Goal: Information Seeking & Learning: Learn about a topic

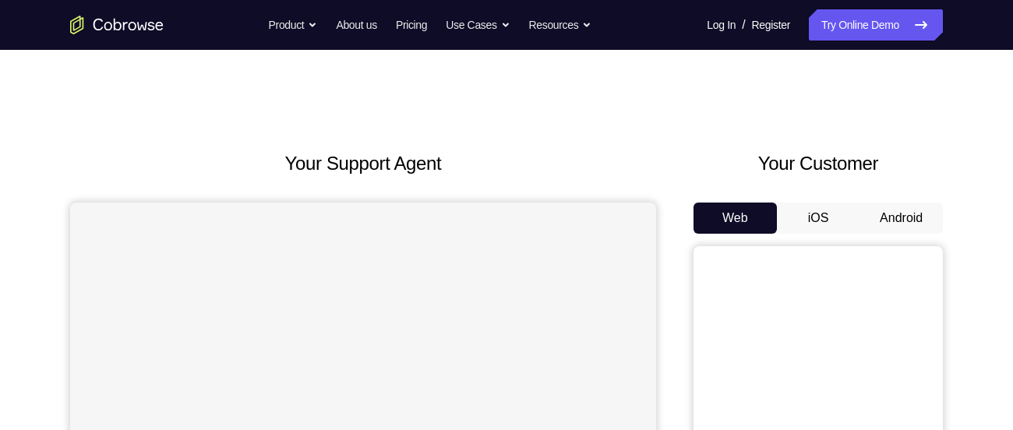
click at [918, 213] on button "Android" at bounding box center [901, 218] width 83 height 31
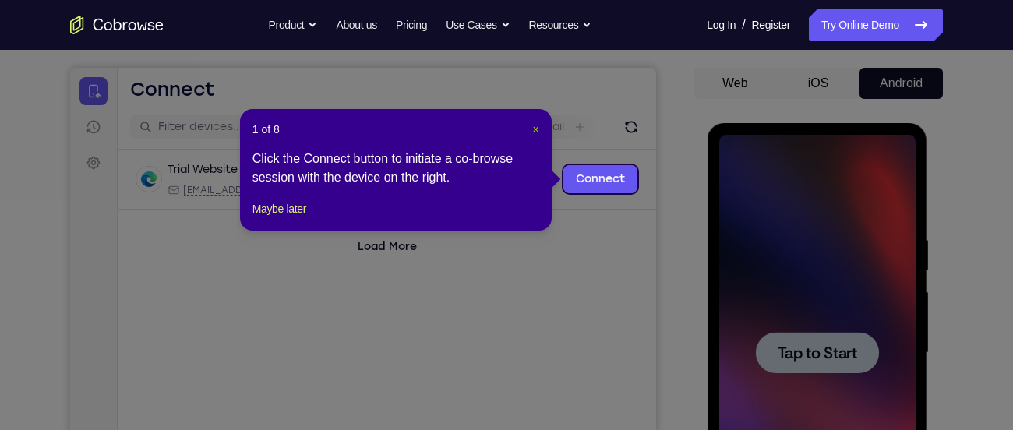
click at [533, 125] on span "×" at bounding box center [536, 129] width 6 height 12
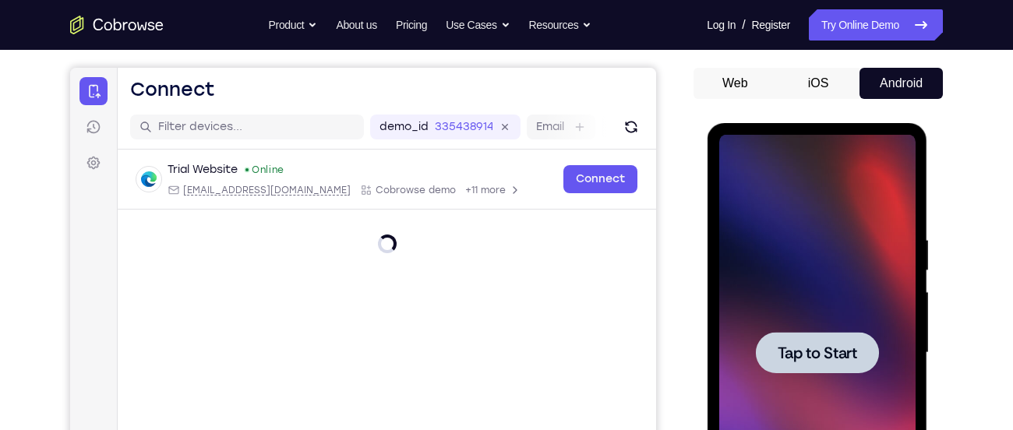
click at [877, 249] on div at bounding box center [817, 353] width 196 height 436
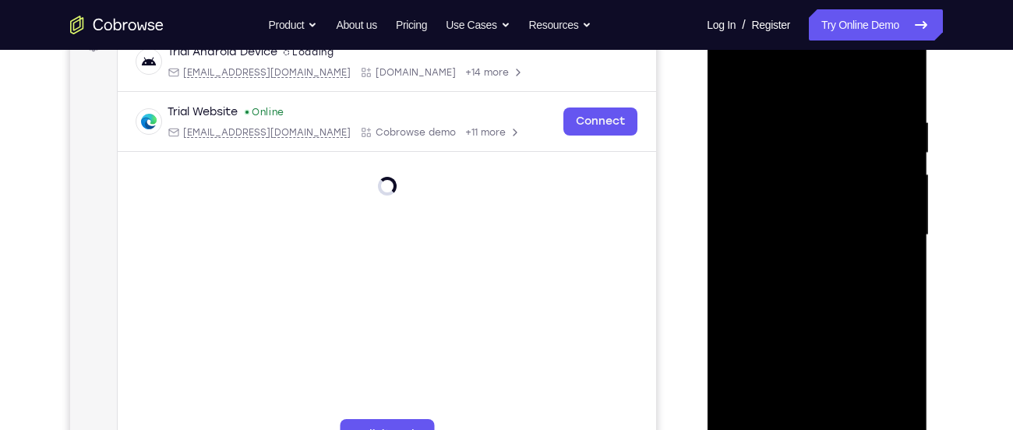
scroll to position [302, 0]
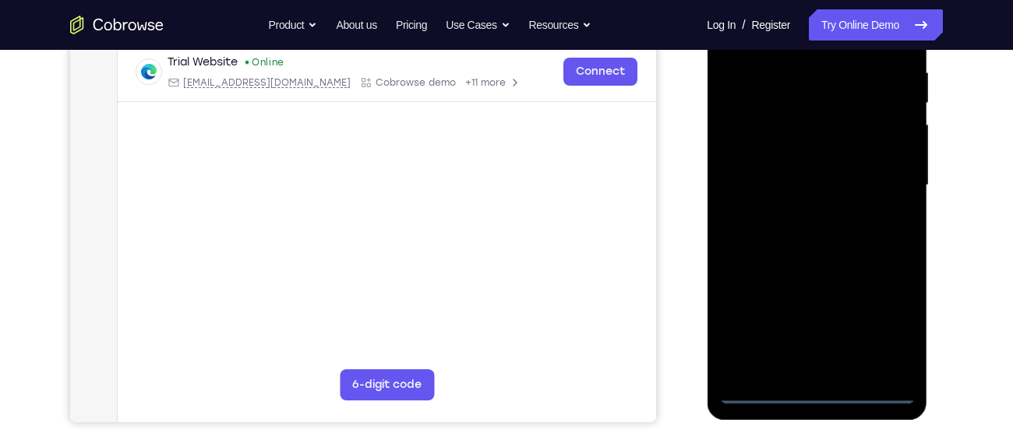
click at [825, 396] on div at bounding box center [817, 185] width 196 height 436
click at [891, 333] on div at bounding box center [817, 185] width 196 height 436
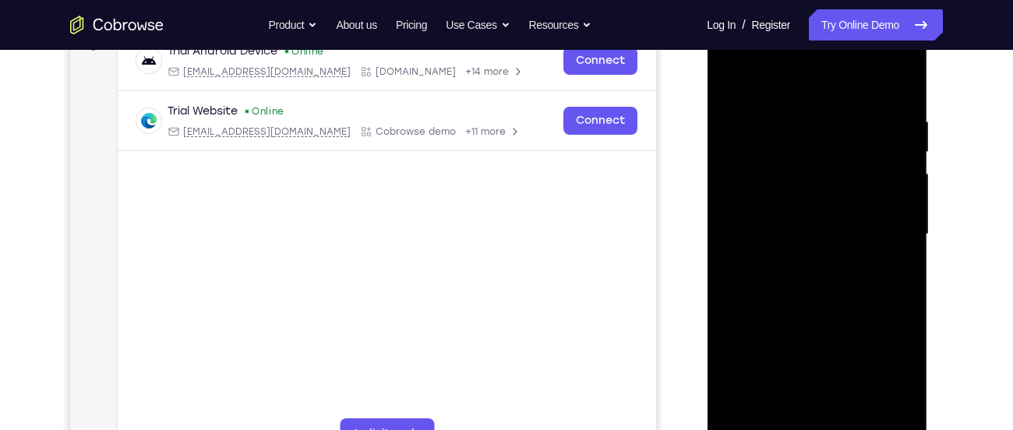
scroll to position [249, 0]
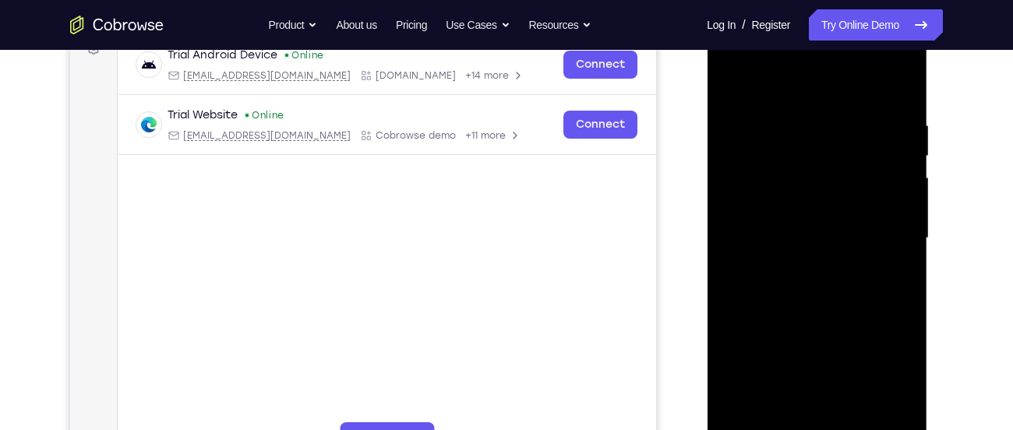
click at [775, 84] on div at bounding box center [817, 238] width 196 height 436
click at [884, 238] on div at bounding box center [817, 238] width 196 height 436
click at [809, 269] on div at bounding box center [817, 238] width 196 height 436
click at [763, 219] on div at bounding box center [817, 238] width 196 height 436
click at [758, 214] on div at bounding box center [817, 238] width 196 height 436
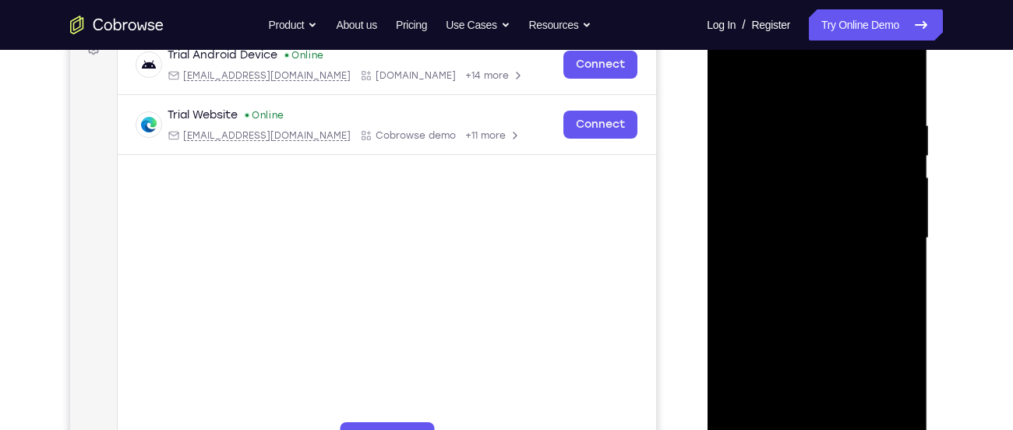
click at [818, 264] on div at bounding box center [817, 238] width 196 height 436
click at [776, 165] on div at bounding box center [817, 238] width 196 height 436
click at [776, 196] on div at bounding box center [817, 238] width 196 height 436
click at [827, 224] on div at bounding box center [817, 238] width 196 height 436
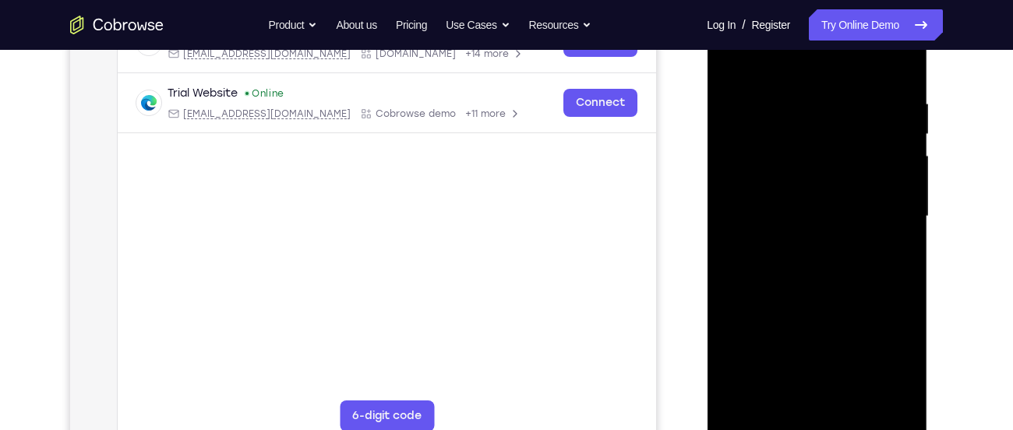
scroll to position [277, 0]
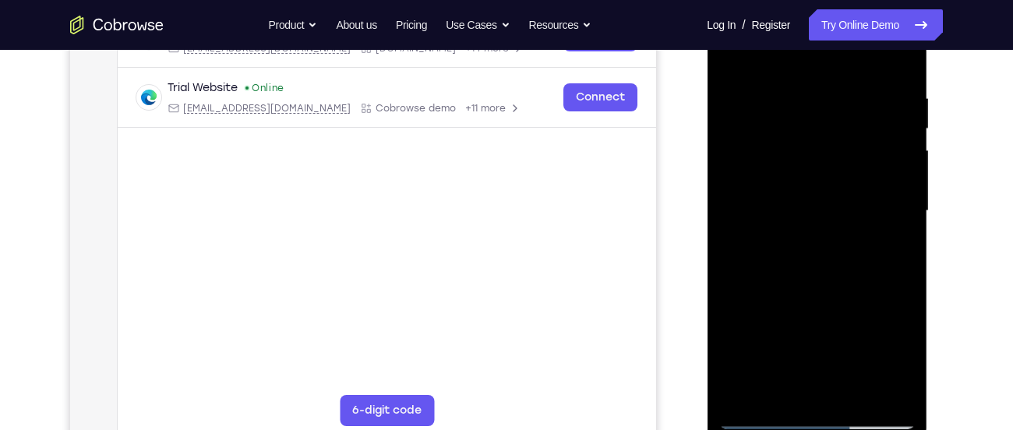
click at [809, 274] on div at bounding box center [817, 211] width 196 height 436
click at [905, 391] on div at bounding box center [817, 211] width 196 height 436
click at [804, 94] on div at bounding box center [817, 211] width 196 height 436
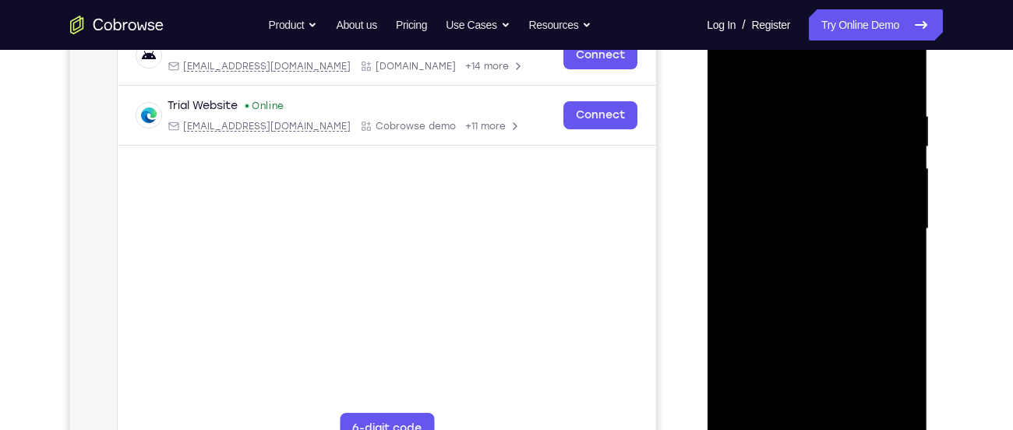
scroll to position [258, 0]
click at [885, 217] on div at bounding box center [817, 230] width 196 height 436
drag, startPoint x: 887, startPoint y: 202, endPoint x: 813, endPoint y: 211, distance: 74.6
click at [813, 211] on div at bounding box center [817, 230] width 196 height 436
click at [843, 172] on div at bounding box center [817, 230] width 196 height 436
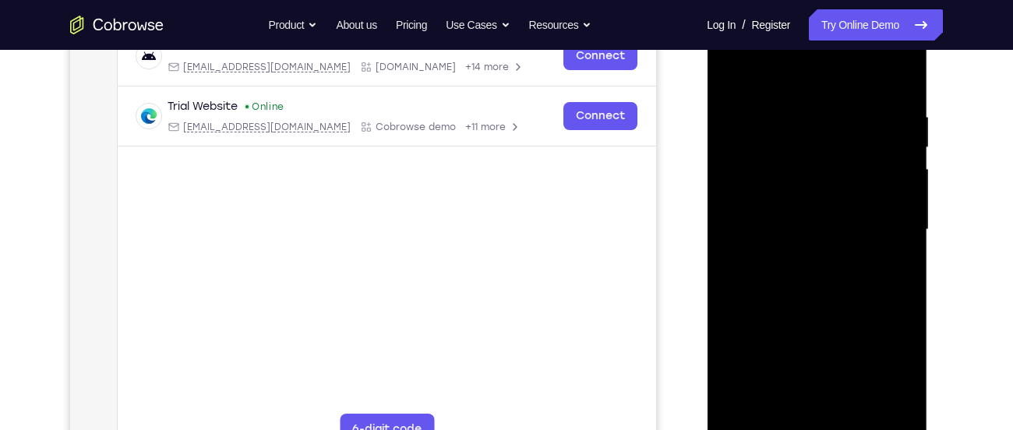
click at [853, 161] on div at bounding box center [817, 230] width 196 height 436
click at [875, 419] on div at bounding box center [817, 230] width 196 height 436
click at [905, 215] on div at bounding box center [817, 230] width 196 height 436
click at [899, 194] on div at bounding box center [817, 230] width 196 height 436
click at [897, 79] on div at bounding box center [817, 230] width 196 height 436
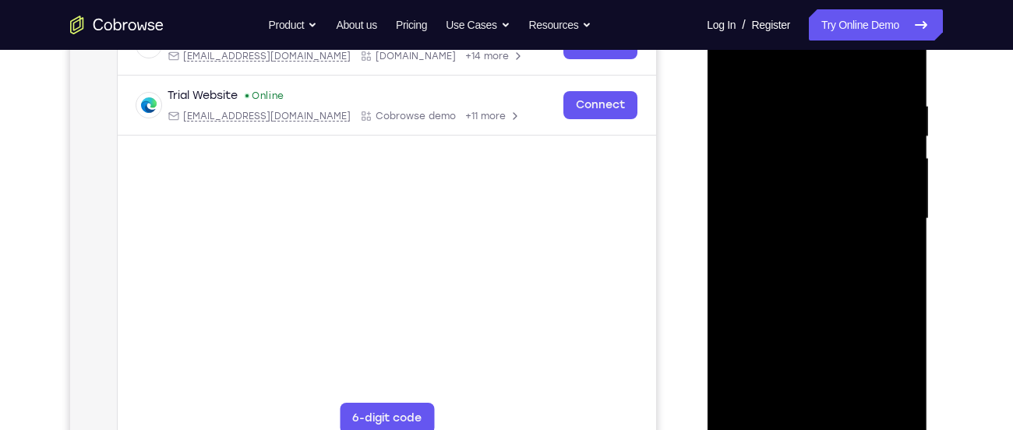
scroll to position [270, 0]
drag, startPoint x: 882, startPoint y: 99, endPoint x: 741, endPoint y: 103, distance: 140.3
click at [741, 103] on div at bounding box center [817, 218] width 196 height 436
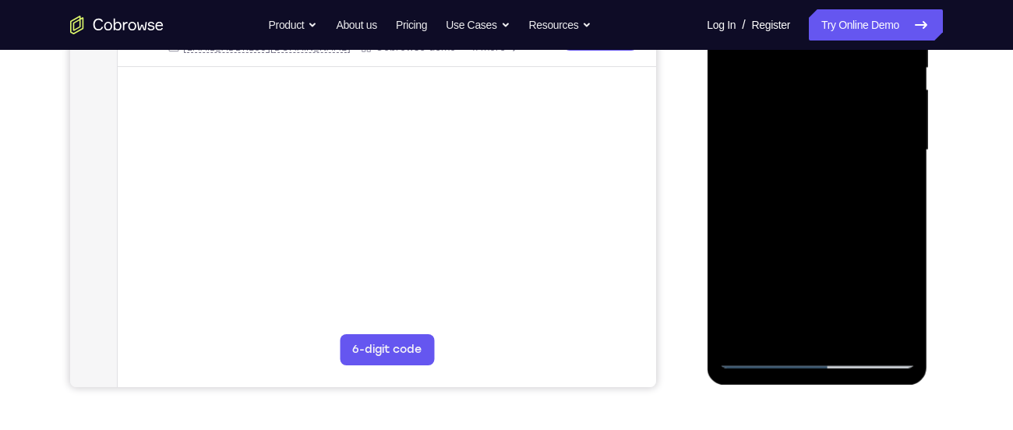
scroll to position [338, 0]
click at [890, 334] on div at bounding box center [817, 149] width 196 height 436
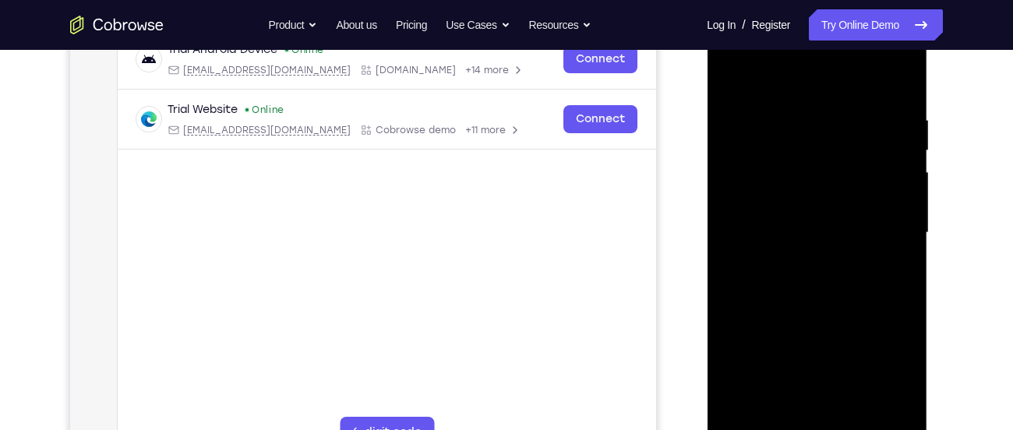
scroll to position [254, 0]
click at [731, 73] on div at bounding box center [817, 234] width 196 height 436
click at [784, 155] on div at bounding box center [817, 234] width 196 height 436
click at [821, 264] on div at bounding box center [817, 234] width 196 height 436
click at [792, 154] on div at bounding box center [817, 234] width 196 height 436
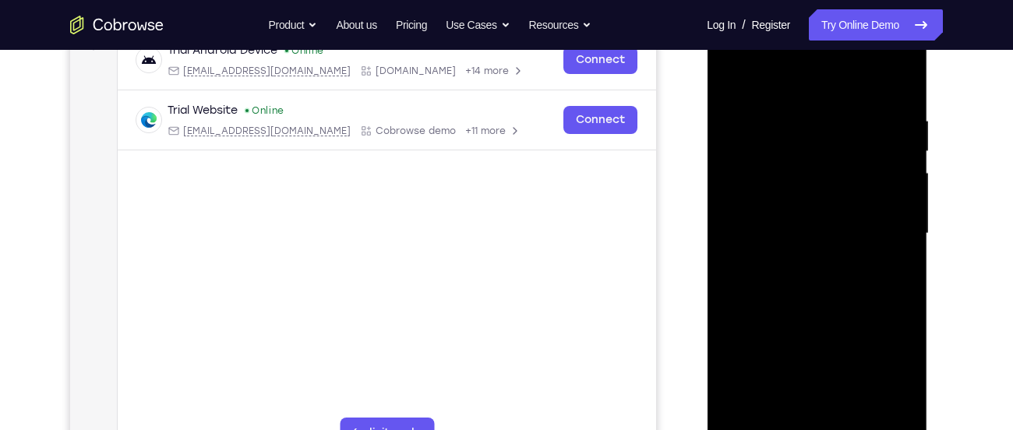
click at [829, 160] on div at bounding box center [817, 234] width 196 height 436
click at [758, 221] on div at bounding box center [817, 234] width 196 height 436
click at [900, 98] on div at bounding box center [817, 234] width 196 height 436
click at [733, 90] on div at bounding box center [817, 234] width 196 height 436
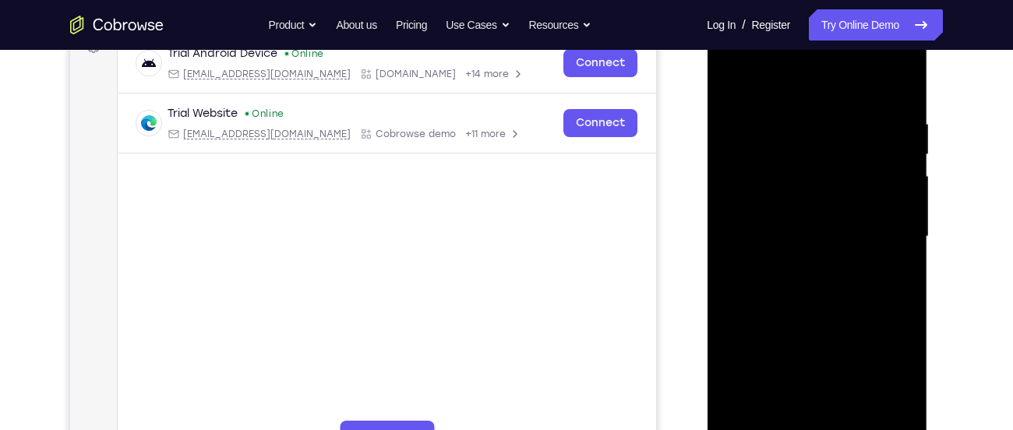
click at [900, 81] on div at bounding box center [817, 237] width 196 height 436
click at [856, 419] on div at bounding box center [817, 237] width 196 height 436
click at [809, 322] on div at bounding box center [817, 237] width 196 height 436
click at [882, 202] on div at bounding box center [817, 237] width 196 height 436
click at [736, 76] on div at bounding box center [817, 237] width 196 height 436
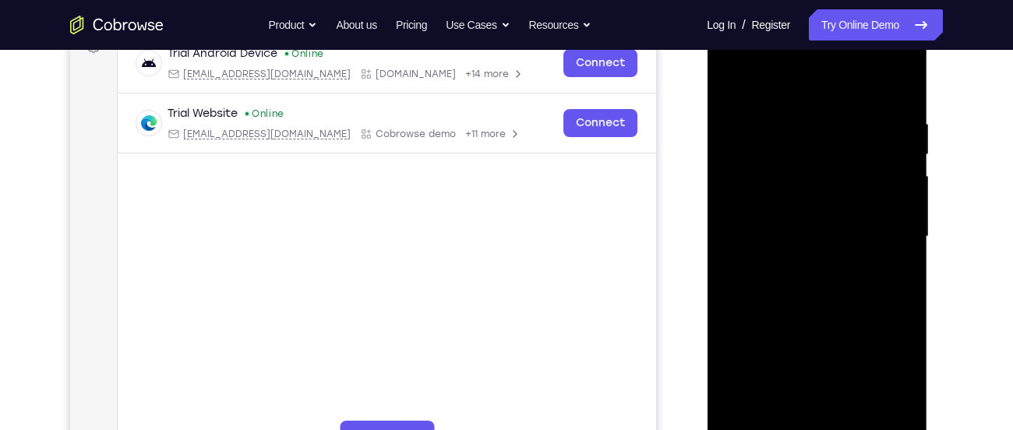
drag, startPoint x: 861, startPoint y: 160, endPoint x: 746, endPoint y: 150, distance: 115.8
click at [746, 150] on div at bounding box center [817, 237] width 196 height 436
drag, startPoint x: 860, startPoint y: 166, endPoint x: 780, endPoint y: 161, distance: 79.6
click at [780, 161] on div at bounding box center [817, 237] width 196 height 436
drag, startPoint x: 850, startPoint y: 166, endPoint x: 753, endPoint y: 166, distance: 96.6
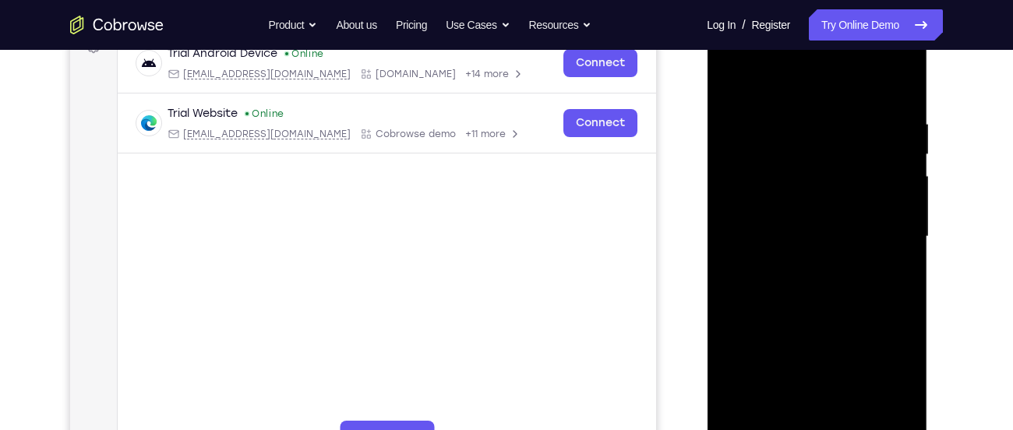
click at [753, 166] on div at bounding box center [817, 237] width 196 height 436
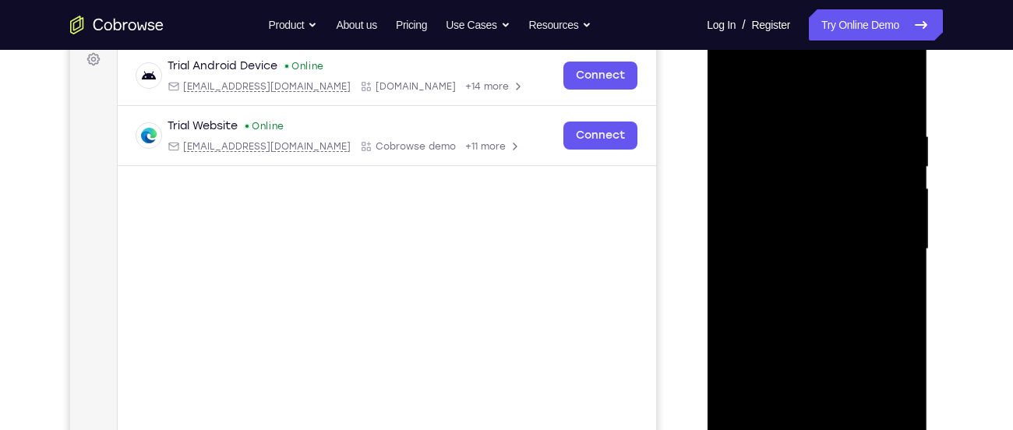
scroll to position [238, 0]
drag, startPoint x: 874, startPoint y: 174, endPoint x: 760, endPoint y: 173, distance: 114.6
click at [760, 173] on div at bounding box center [817, 250] width 196 height 436
drag, startPoint x: 807, startPoint y: 236, endPoint x: 833, endPoint y: 105, distance: 133.6
click at [833, 105] on div at bounding box center [817, 250] width 196 height 436
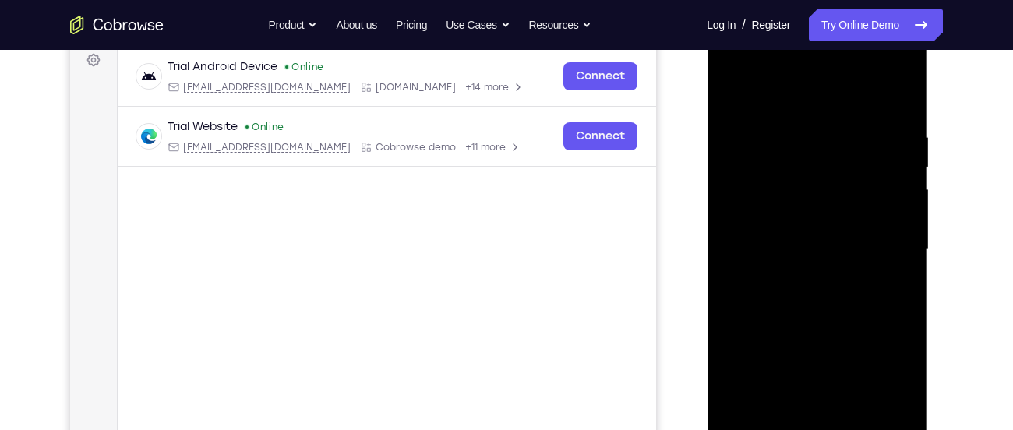
drag, startPoint x: 821, startPoint y: 265, endPoint x: 889, endPoint y: 467, distance: 213.0
click at [889, 429] on div at bounding box center [817, 250] width 196 height 436
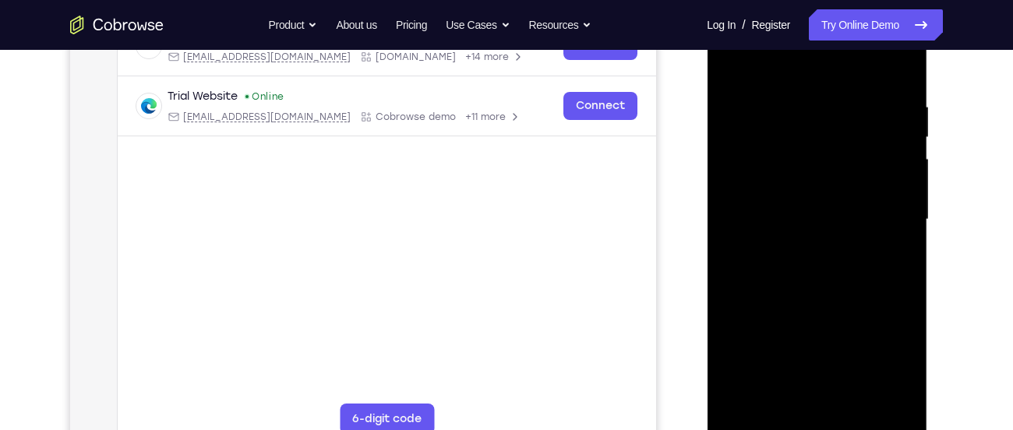
scroll to position [267, 0]
drag, startPoint x: 800, startPoint y: 239, endPoint x: 818, endPoint y: 334, distance: 96.8
click at [818, 334] on div at bounding box center [817, 221] width 196 height 436
click at [825, 220] on div at bounding box center [817, 221] width 196 height 436
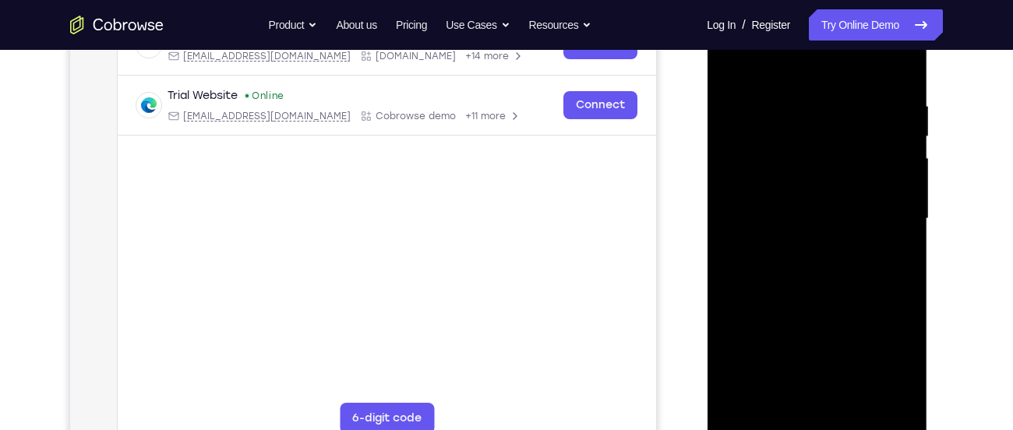
click at [738, 65] on div at bounding box center [817, 219] width 196 height 436
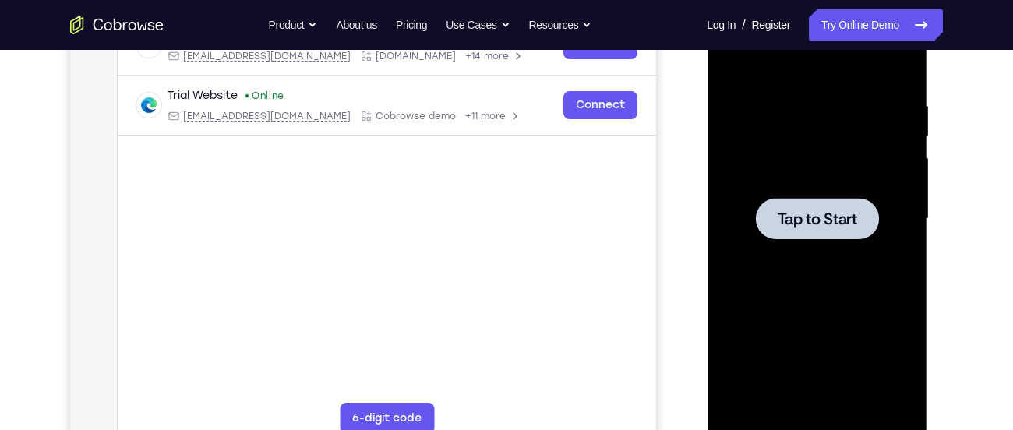
click at [872, 219] on div at bounding box center [816, 218] width 123 height 41
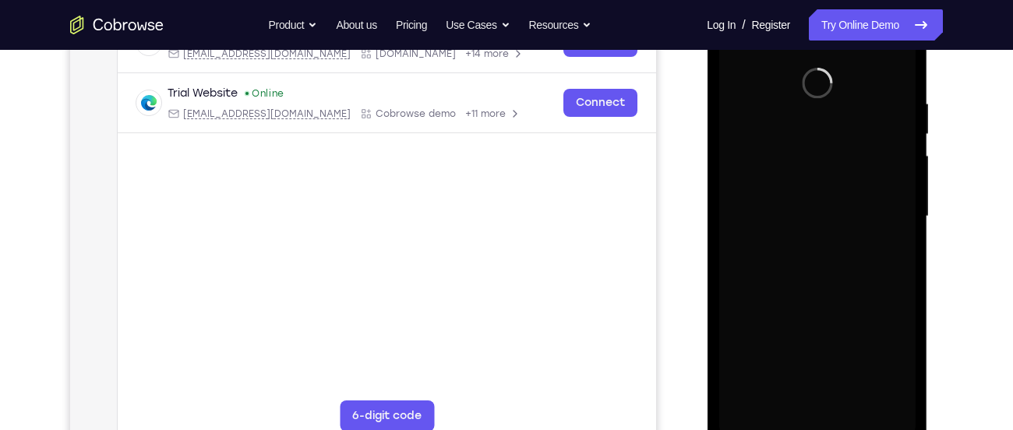
scroll to position [268, 0]
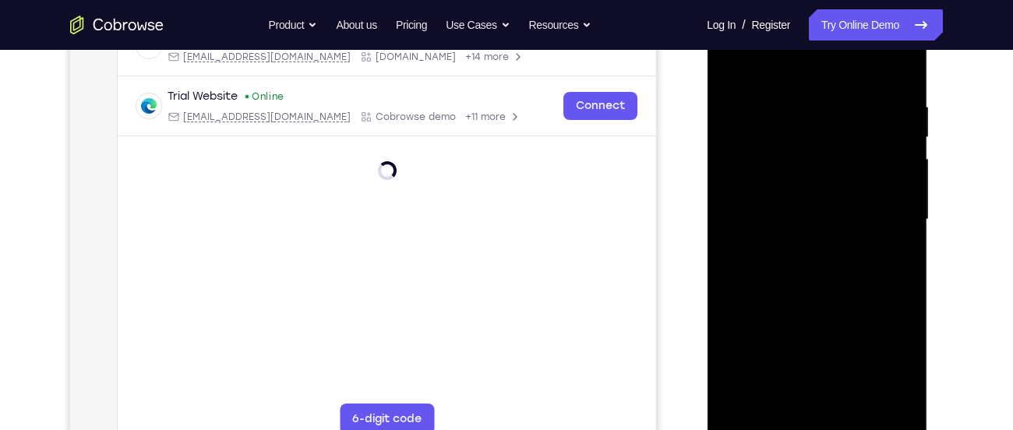
click at [817, 424] on div at bounding box center [817, 220] width 196 height 436
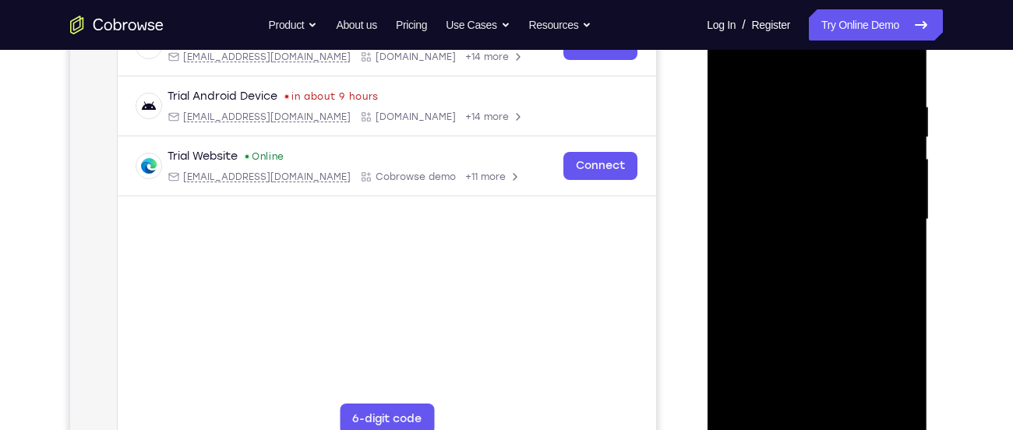
click at [889, 368] on div at bounding box center [817, 220] width 196 height 436
click at [816, 85] on div at bounding box center [817, 220] width 196 height 436
click at [835, 81] on div at bounding box center [817, 220] width 196 height 436
click at [807, 73] on div at bounding box center [817, 220] width 196 height 436
click at [758, 185] on div at bounding box center [817, 220] width 196 height 436
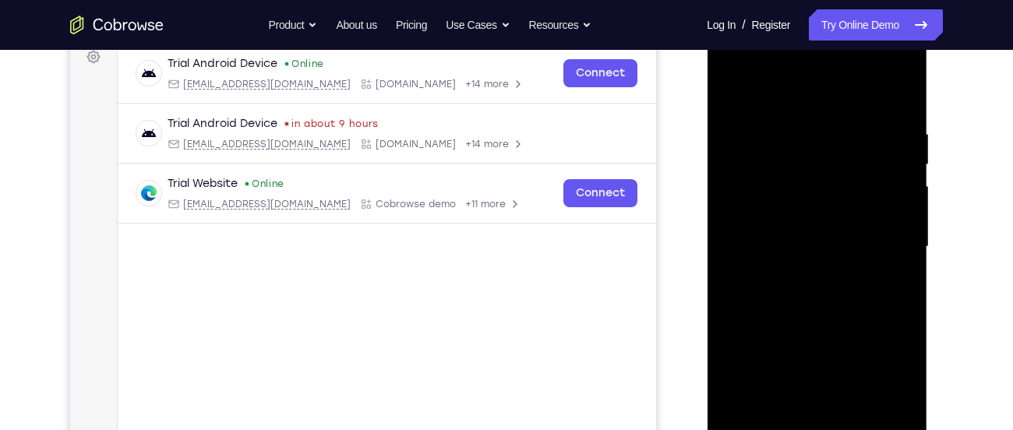
scroll to position [239, 0]
click at [798, 250] on div at bounding box center [817, 248] width 196 height 436
click at [791, 243] on div at bounding box center [817, 248] width 196 height 436
click at [778, 256] on div at bounding box center [817, 248] width 196 height 436
click at [786, 320] on div at bounding box center [817, 248] width 196 height 436
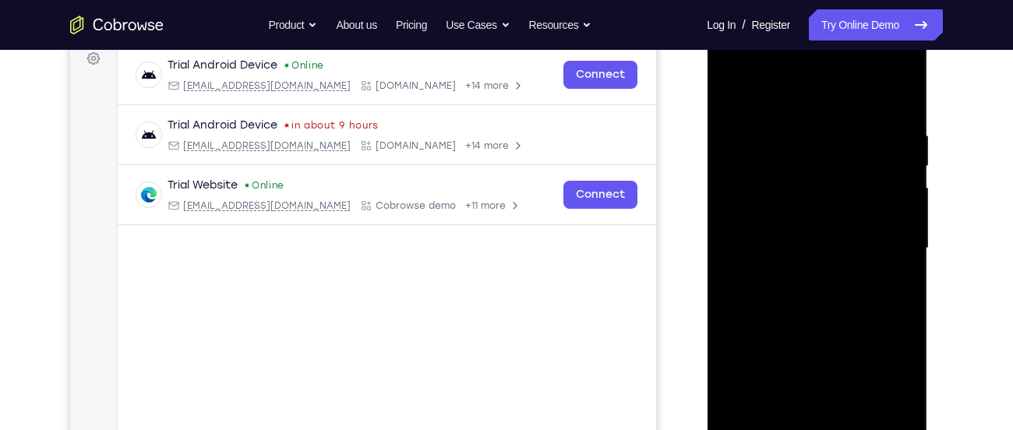
click at [781, 255] on div at bounding box center [817, 248] width 196 height 436
drag, startPoint x: 818, startPoint y: 221, endPoint x: 818, endPoint y: 112, distance: 109.1
click at [818, 112] on div at bounding box center [817, 248] width 196 height 436
click at [821, 283] on div at bounding box center [817, 248] width 196 height 436
click at [879, 114] on div at bounding box center [817, 248] width 196 height 436
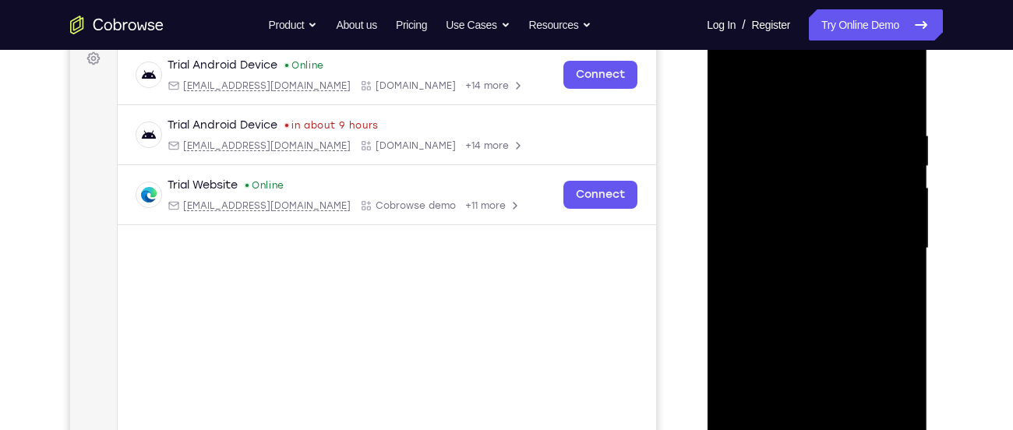
click at [803, 183] on div at bounding box center [817, 248] width 196 height 436
click at [739, 93] on div at bounding box center [817, 248] width 196 height 436
click at [867, 103] on div at bounding box center [817, 248] width 196 height 436
click at [736, 94] on div at bounding box center [817, 248] width 196 height 436
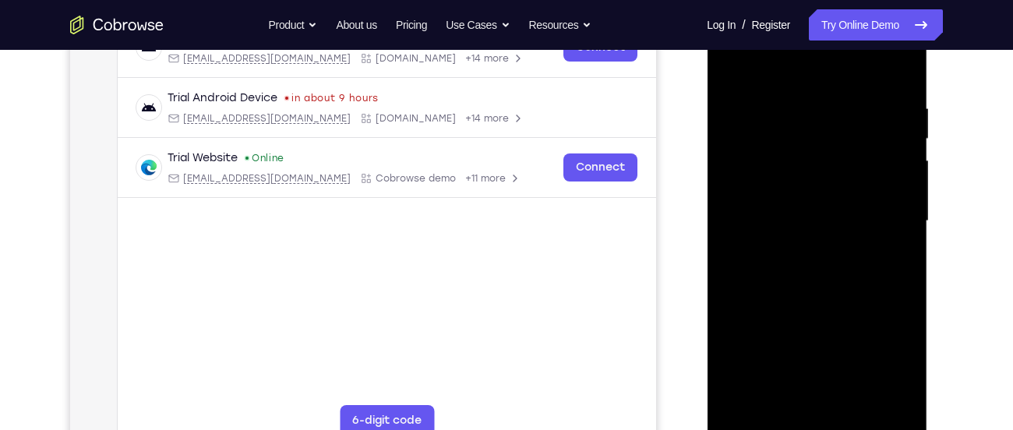
scroll to position [267, 0]
drag, startPoint x: 787, startPoint y: 193, endPoint x: 794, endPoint y: 186, distance: 9.4
click at [794, 186] on div at bounding box center [817, 220] width 196 height 436
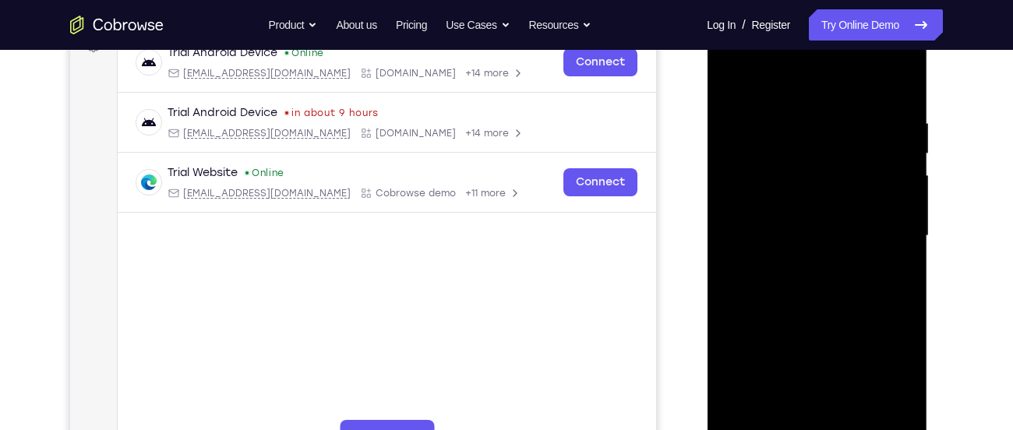
scroll to position [248, 0]
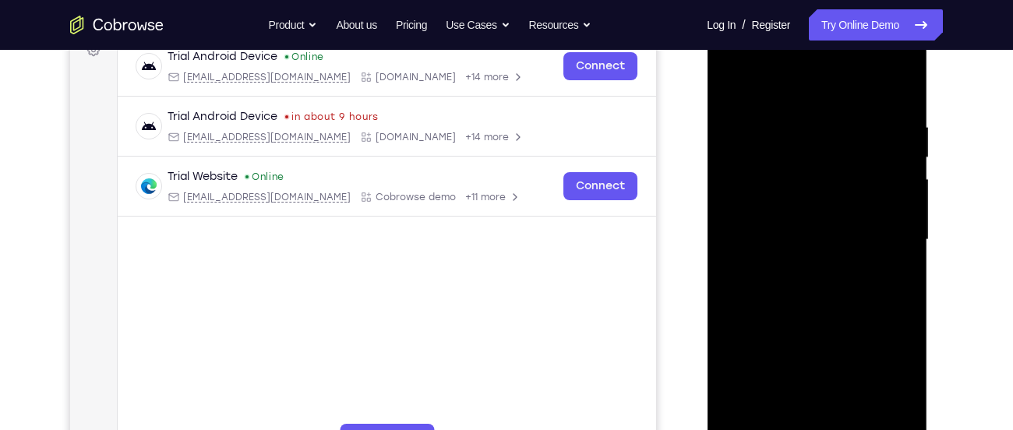
click at [865, 104] on div at bounding box center [817, 240] width 196 height 436
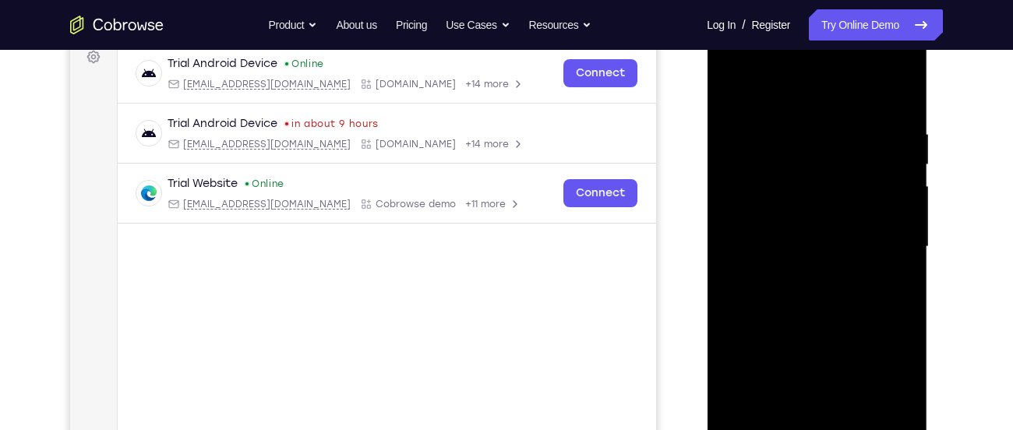
scroll to position [240, 0]
click at [734, 91] on div at bounding box center [817, 248] width 196 height 436
drag, startPoint x: 838, startPoint y: 317, endPoint x: 838, endPoint y: 156, distance: 161.3
click at [838, 156] on div at bounding box center [817, 248] width 196 height 436
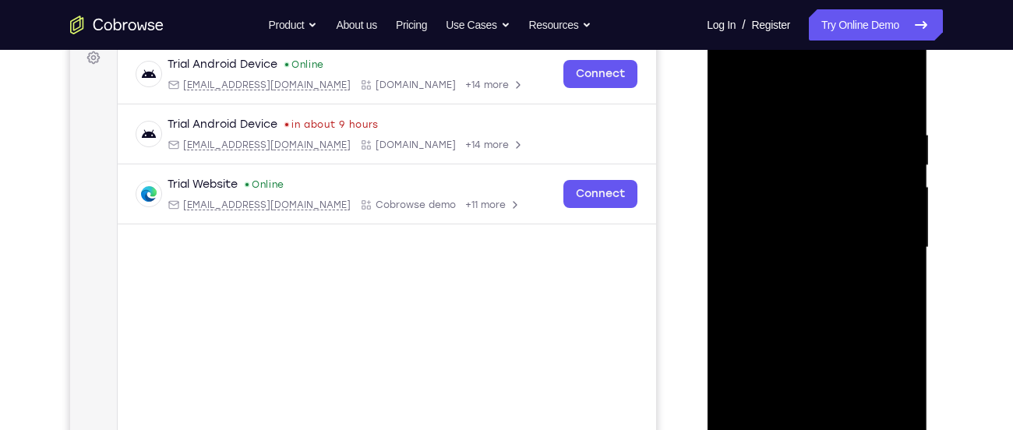
drag, startPoint x: 825, startPoint y: 316, endPoint x: 836, endPoint y: 242, distance: 75.7
click at [836, 242] on div at bounding box center [817, 248] width 196 height 436
drag, startPoint x: 793, startPoint y: 346, endPoint x: 815, endPoint y: 140, distance: 207.0
click at [815, 140] on div at bounding box center [817, 248] width 196 height 436
drag, startPoint x: 865, startPoint y: 376, endPoint x: 856, endPoint y: 112, distance: 263.6
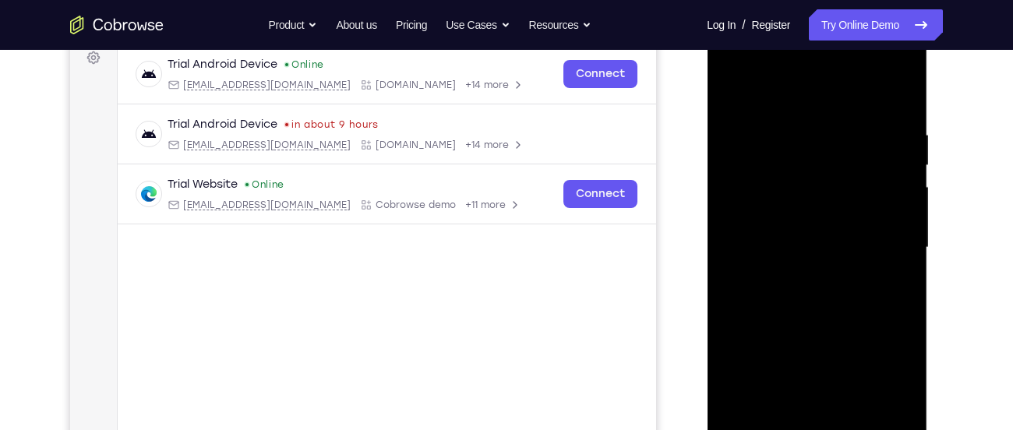
click at [856, 112] on div at bounding box center [817, 248] width 196 height 436
drag, startPoint x: 847, startPoint y: 323, endPoint x: 865, endPoint y: 84, distance: 239.9
click at [865, 84] on div at bounding box center [817, 248] width 196 height 436
drag, startPoint x: 861, startPoint y: 279, endPoint x: 871, endPoint y: 209, distance: 70.8
click at [871, 209] on div at bounding box center [817, 248] width 196 height 436
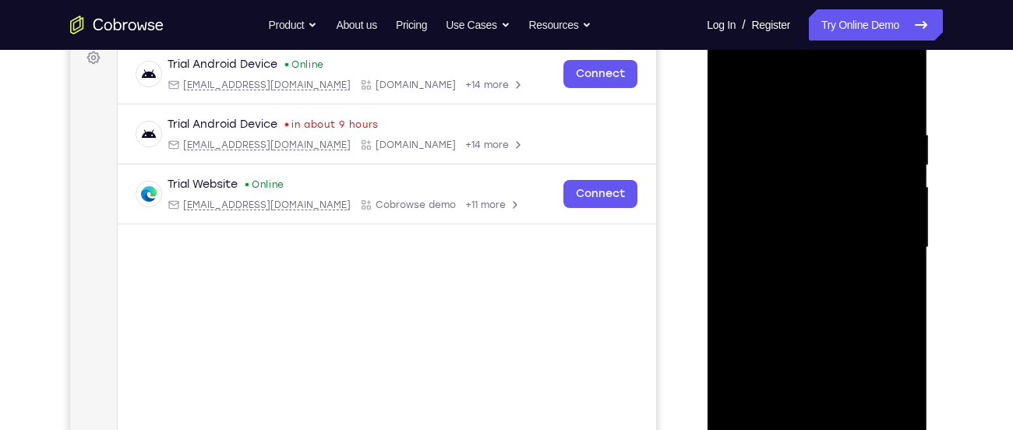
click at [738, 132] on div at bounding box center [817, 248] width 196 height 436
click at [764, 155] on div at bounding box center [817, 248] width 196 height 436
click at [726, 92] on div at bounding box center [817, 248] width 196 height 436
drag, startPoint x: 817, startPoint y: 307, endPoint x: 818, endPoint y: 184, distance: 123.1
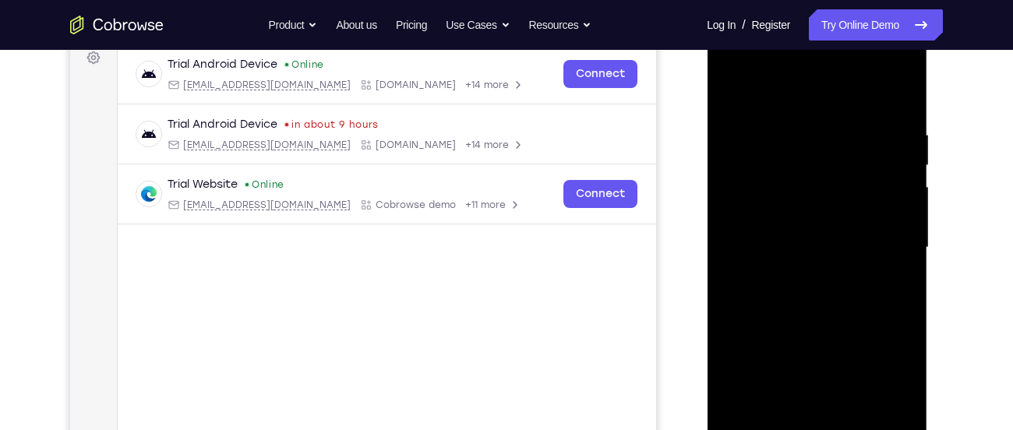
click at [818, 184] on div at bounding box center [817, 248] width 196 height 436
drag, startPoint x: 864, startPoint y: 335, endPoint x: 868, endPoint y: 115, distance: 219.8
click at [868, 115] on div at bounding box center [817, 248] width 196 height 436
drag, startPoint x: 840, startPoint y: 253, endPoint x: 853, endPoint y: 90, distance: 162.7
click at [853, 90] on div at bounding box center [817, 248] width 196 height 436
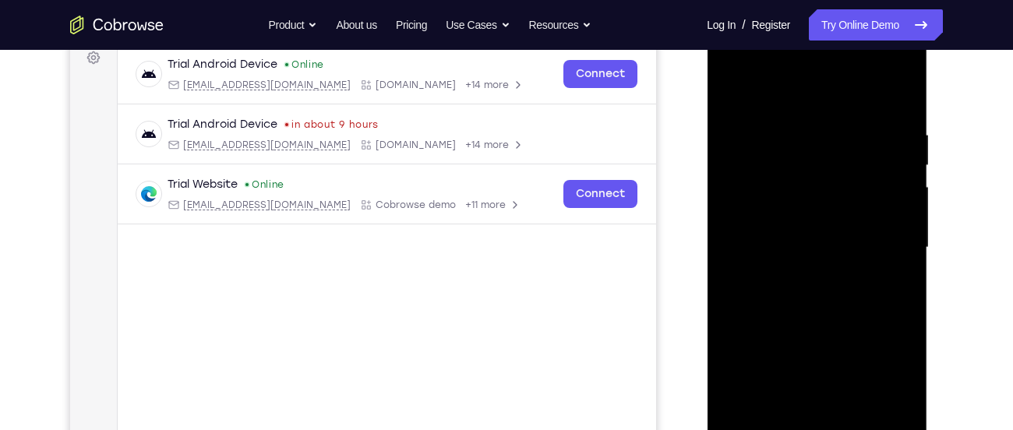
drag, startPoint x: 820, startPoint y: 322, endPoint x: 870, endPoint y: 63, distance: 263.5
click at [870, 63] on div at bounding box center [817, 248] width 196 height 436
drag, startPoint x: 865, startPoint y: 322, endPoint x: 854, endPoint y: 185, distance: 137.6
click at [854, 185] on div at bounding box center [817, 248] width 196 height 436
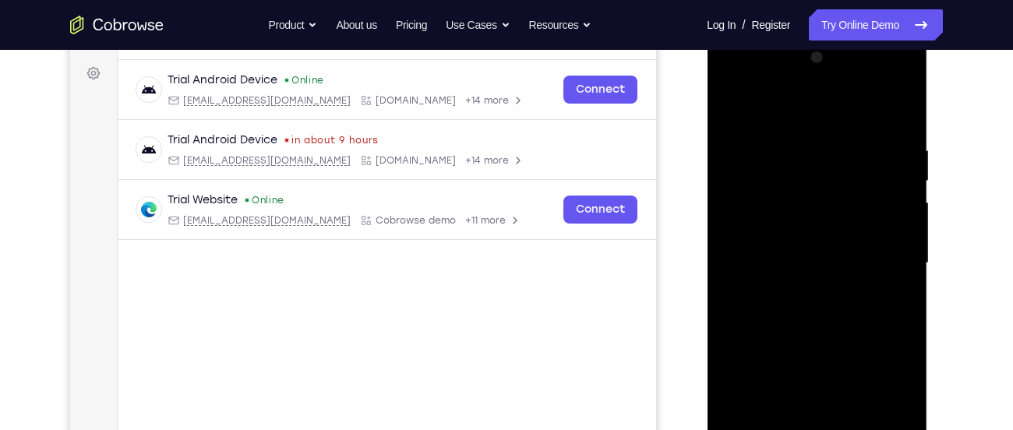
scroll to position [225, 0]
drag, startPoint x: 806, startPoint y: 149, endPoint x: 1026, endPoint y: 467, distance: 387.0
click at [929, 429] on html "Online web based iOS Simulators and Android Emulators. Run iPhone, iPad, Mobile…" at bounding box center [818, 267] width 222 height 468
drag, startPoint x: 851, startPoint y: 150, endPoint x: 1026, endPoint y: 467, distance: 361.8
click at [929, 429] on html "Online web based iOS Simulators and Android Emulators. Run iPhone, iPad, Mobile…" at bounding box center [818, 267] width 222 height 468
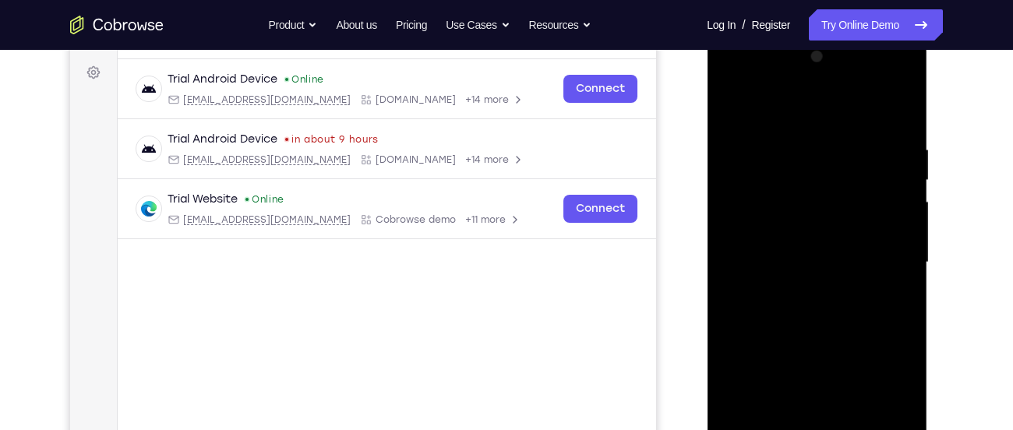
drag, startPoint x: 871, startPoint y: 106, endPoint x: 1026, endPoint y: 467, distance: 392.8
click at [929, 429] on html "Online web based iOS Simulators and Android Emulators. Run iPhone, iPad, Mobile…" at bounding box center [818, 267] width 222 height 468
click at [872, 99] on div at bounding box center [817, 262] width 196 height 436
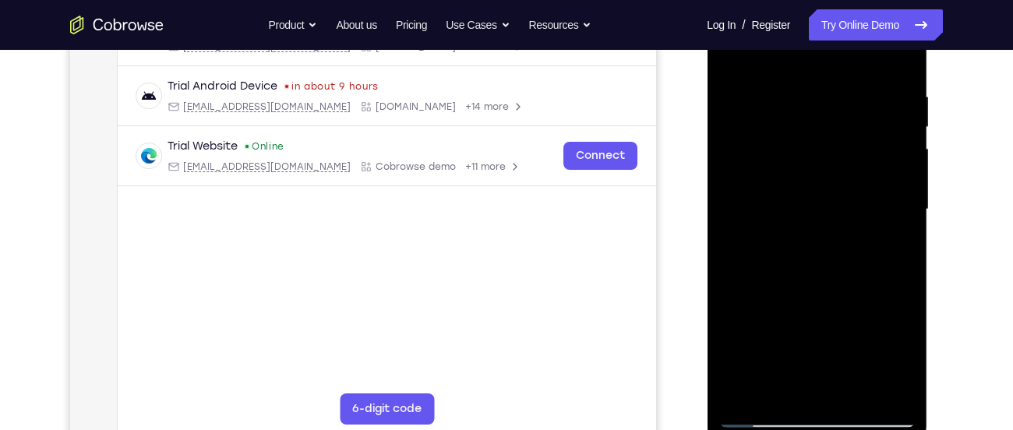
scroll to position [279, 0]
click at [859, 74] on div at bounding box center [817, 209] width 196 height 436
click at [789, 111] on div at bounding box center [817, 209] width 196 height 436
drag, startPoint x: 884, startPoint y: 151, endPoint x: 892, endPoint y: -1, distance: 152.2
click at [892, 0] on div at bounding box center [817, 209] width 196 height 436
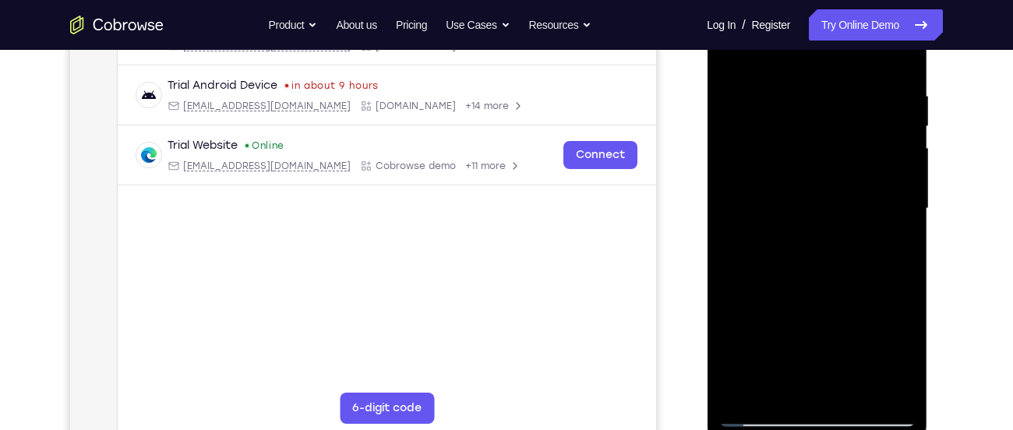
drag, startPoint x: 885, startPoint y: 285, endPoint x: 907, endPoint y: 98, distance: 188.3
click at [907, 98] on div at bounding box center [817, 209] width 196 height 436
drag, startPoint x: 878, startPoint y: 158, endPoint x: 899, endPoint y: 348, distance: 190.6
click at [899, 348] on div at bounding box center [817, 209] width 196 height 436
drag, startPoint x: 889, startPoint y: 235, endPoint x: 911, endPoint y: 411, distance: 177.5
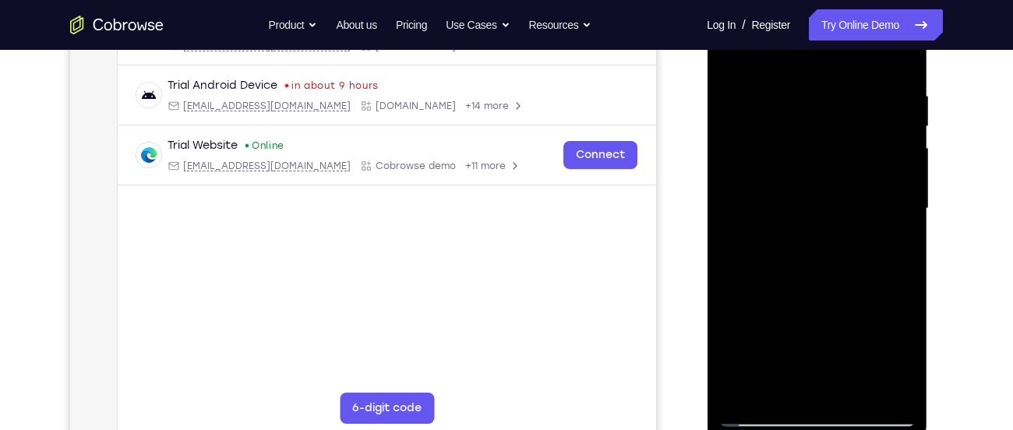
click at [911, 411] on div at bounding box center [817, 209] width 196 height 436
click at [734, 52] on div at bounding box center [817, 209] width 196 height 436
click at [729, 51] on div at bounding box center [817, 209] width 196 height 436
click at [881, 53] on div at bounding box center [817, 209] width 196 height 436
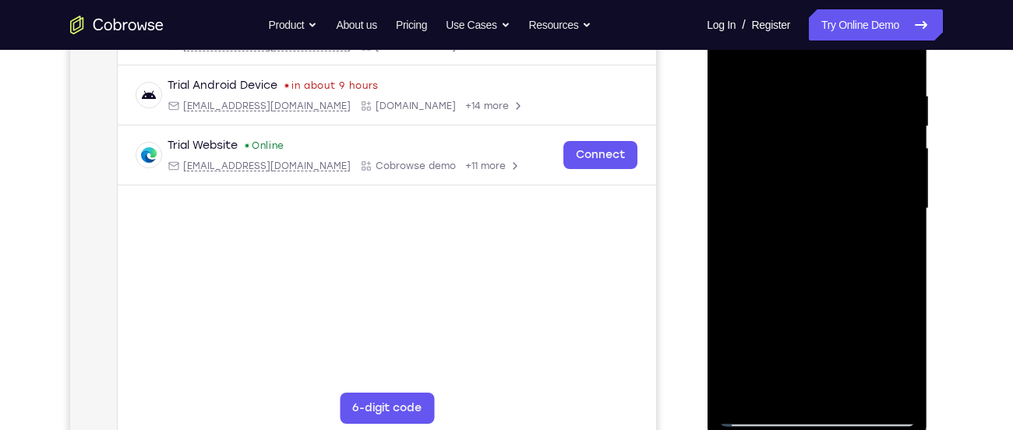
click at [906, 92] on div at bounding box center [817, 209] width 196 height 436
click at [809, 358] on div at bounding box center [817, 209] width 196 height 436
click at [784, 289] on div at bounding box center [817, 209] width 196 height 436
click at [732, 56] on div at bounding box center [817, 209] width 196 height 436
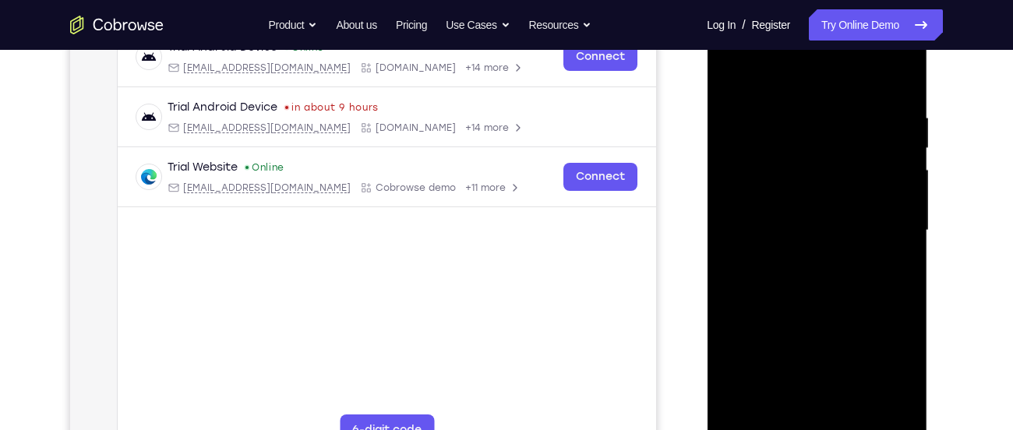
scroll to position [256, 0]
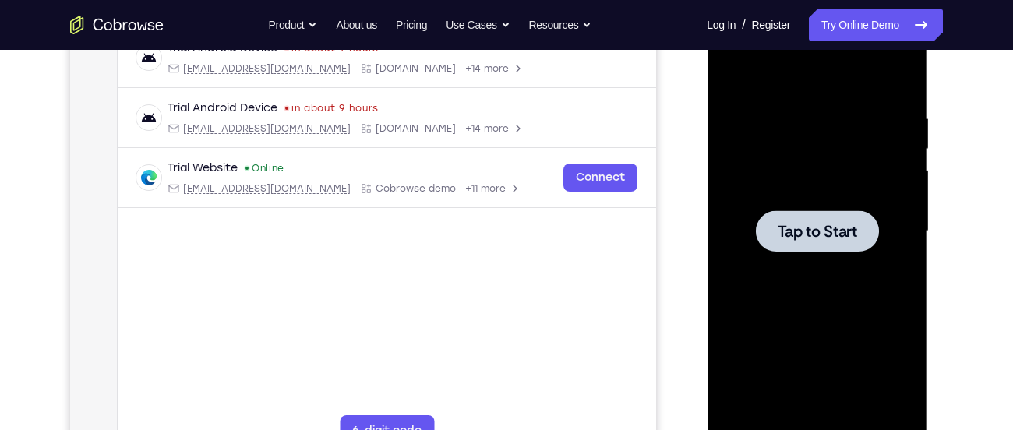
click at [769, 201] on div at bounding box center [817, 231] width 196 height 436
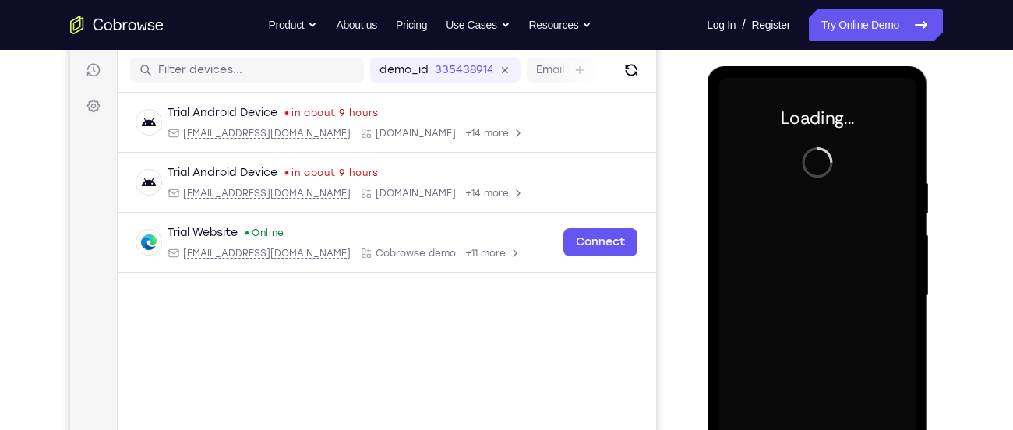
scroll to position [187, 0]
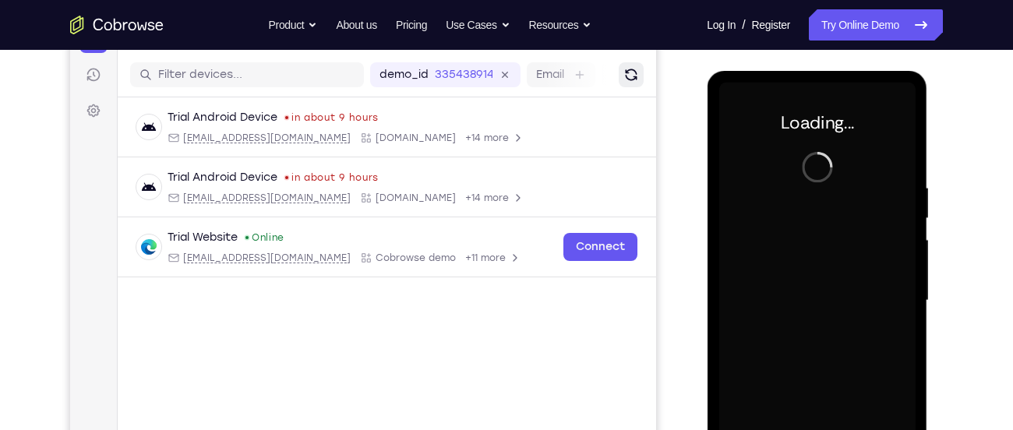
click at [635, 64] on button "Refresh" at bounding box center [631, 74] width 25 height 25
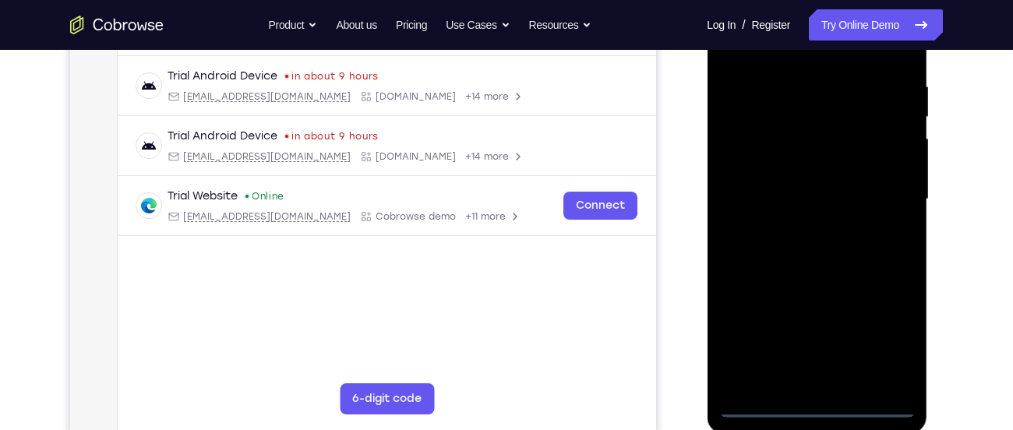
scroll to position [290, 0]
click at [815, 397] on div at bounding box center [817, 198] width 196 height 436
click at [815, 407] on div at bounding box center [817, 198] width 196 height 436
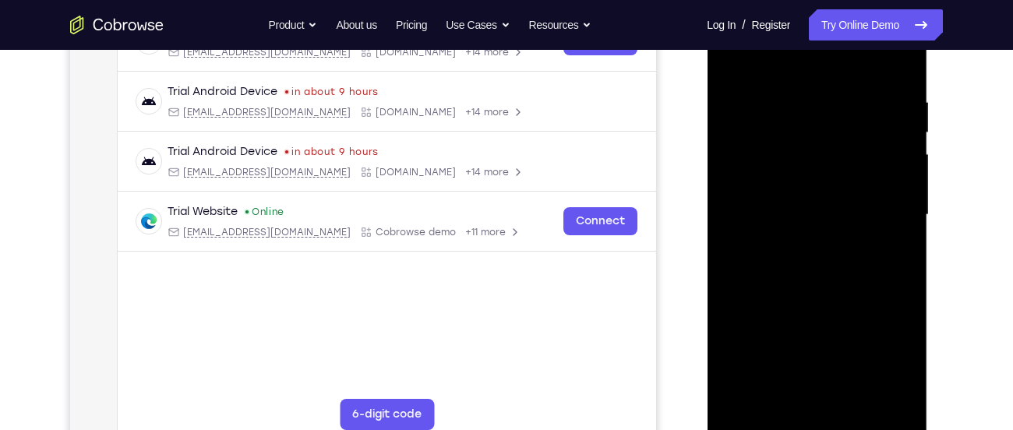
scroll to position [272, 0]
click at [887, 358] on div at bounding box center [817, 216] width 196 height 436
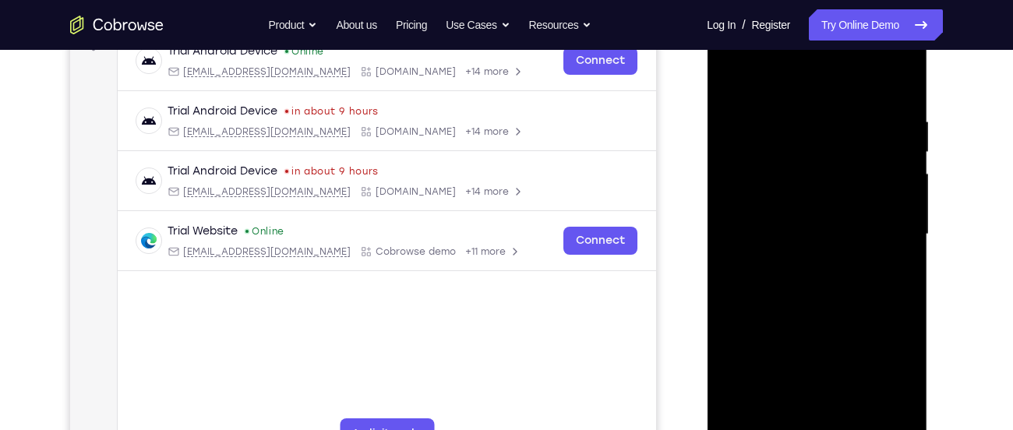
scroll to position [252, 0]
click at [766, 89] on div at bounding box center [817, 236] width 196 height 436
click at [892, 241] on div at bounding box center [817, 236] width 196 height 436
click at [739, 59] on div at bounding box center [817, 236] width 196 height 436
click at [763, 193] on div at bounding box center [817, 236] width 196 height 436
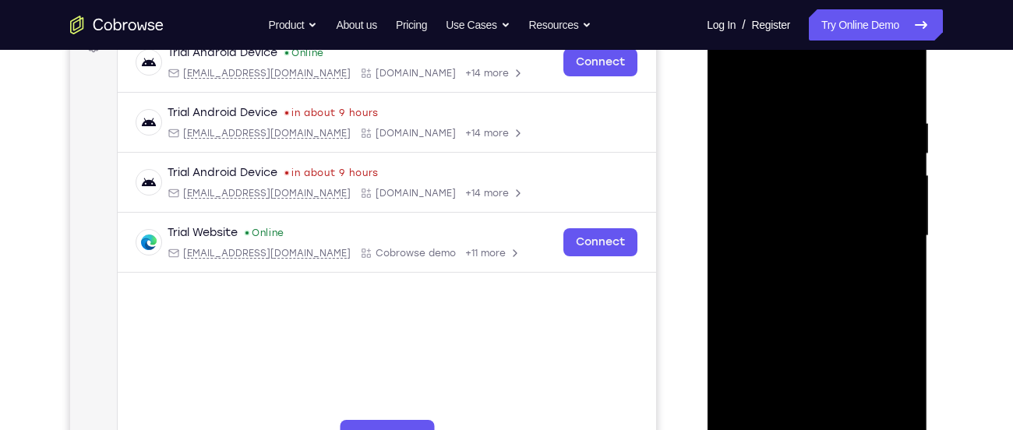
click at [778, 240] on div at bounding box center [817, 236] width 196 height 436
click at [808, 223] on div at bounding box center [817, 236] width 196 height 436
click at [806, 260] on div at bounding box center [817, 236] width 196 height 436
click at [788, 231] on div at bounding box center [817, 236] width 196 height 436
drag, startPoint x: 802, startPoint y: 200, endPoint x: 814, endPoint y: 83, distance: 116.8
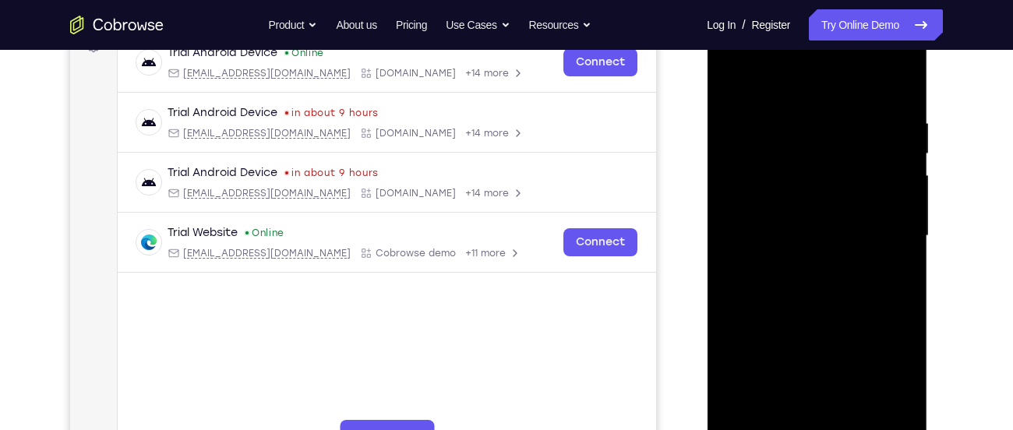
click at [814, 83] on div at bounding box center [817, 236] width 196 height 436
click at [802, 272] on div at bounding box center [817, 236] width 196 height 436
click at [815, 326] on div at bounding box center [817, 236] width 196 height 436
drag, startPoint x: 836, startPoint y: 235, endPoint x: 854, endPoint y: 86, distance: 150.8
click at [854, 86] on div at bounding box center [817, 236] width 196 height 436
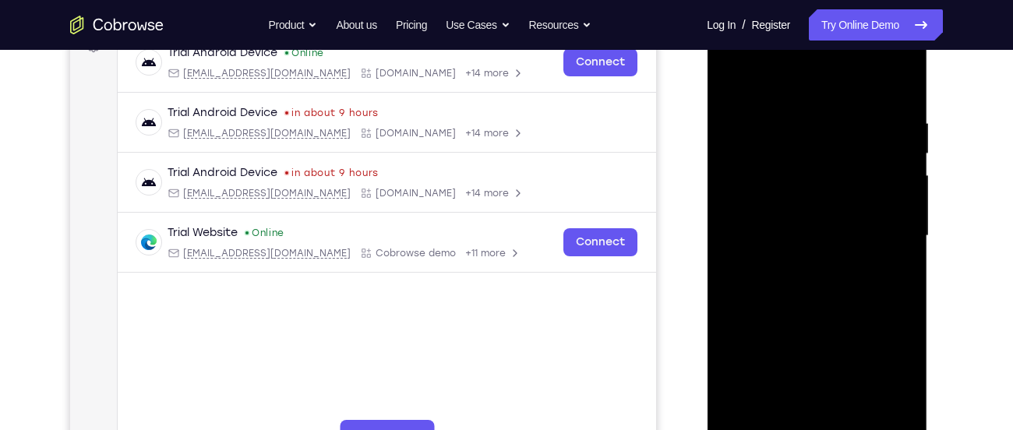
drag, startPoint x: 781, startPoint y: 293, endPoint x: 785, endPoint y: 136, distance: 156.7
click at [785, 136] on div at bounding box center [817, 236] width 196 height 436
drag, startPoint x: 765, startPoint y: 269, endPoint x: 792, endPoint y: 386, distance: 120.1
click at [792, 386] on div at bounding box center [817, 236] width 196 height 436
drag, startPoint x: 771, startPoint y: 210, endPoint x: 807, endPoint y: 467, distance: 259.7
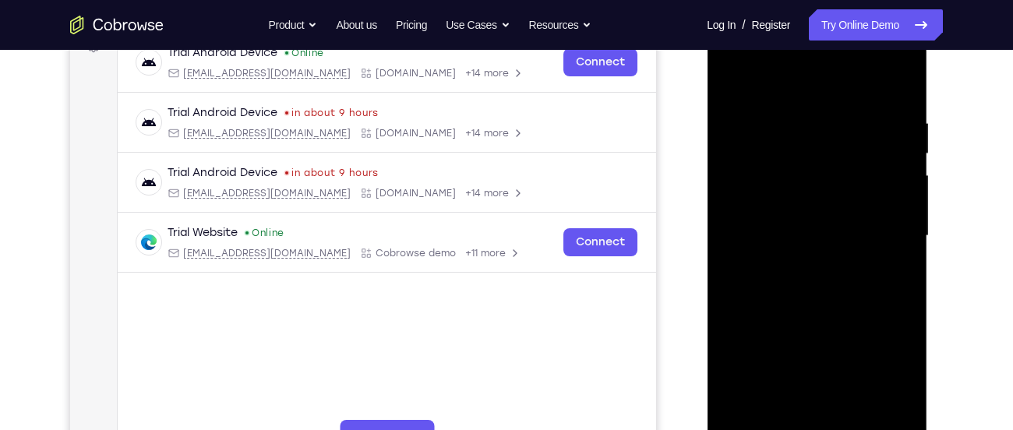
click at [807, 429] on div at bounding box center [817, 238] width 221 height 465
click at [884, 79] on div at bounding box center [817, 236] width 196 height 436
drag, startPoint x: 841, startPoint y: 190, endPoint x: 861, endPoint y: 63, distance: 128.6
click at [861, 63] on div at bounding box center [817, 236] width 196 height 436
drag, startPoint x: 808, startPoint y: 143, endPoint x: 874, endPoint y: 298, distance: 168.4
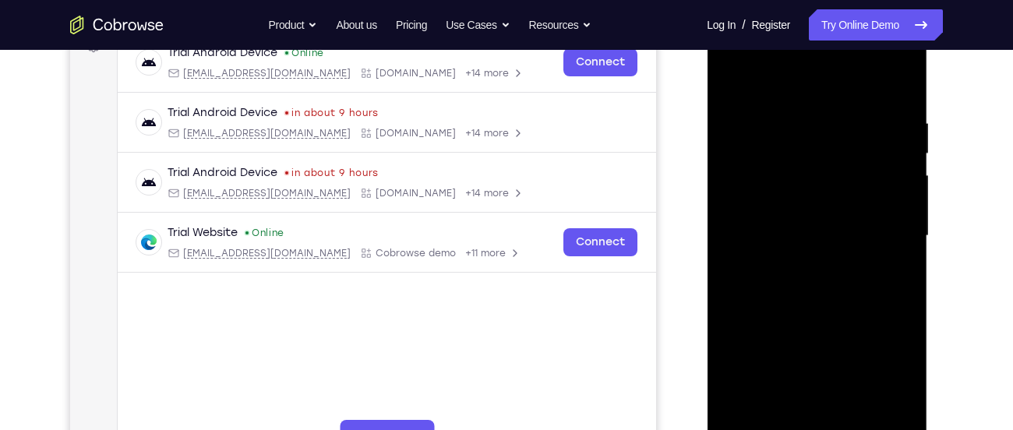
click at [874, 298] on div at bounding box center [817, 236] width 196 height 436
click at [788, 72] on div at bounding box center [817, 236] width 196 height 436
click at [782, 99] on div at bounding box center [817, 236] width 196 height 436
drag, startPoint x: 797, startPoint y: 362, endPoint x: 822, endPoint y: 108, distance: 255.4
click at [822, 108] on div at bounding box center [817, 236] width 196 height 436
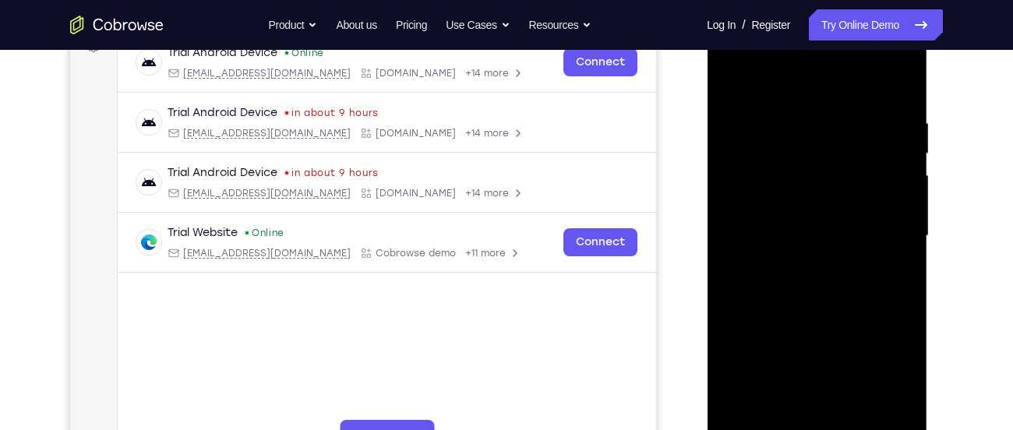
drag, startPoint x: 839, startPoint y: 285, endPoint x: 861, endPoint y: 89, distance: 197.7
click at [861, 89] on div at bounding box center [817, 236] width 196 height 436
drag, startPoint x: 871, startPoint y: 263, endPoint x: 872, endPoint y: 171, distance: 92.0
click at [872, 171] on div at bounding box center [817, 236] width 196 height 436
drag, startPoint x: 872, startPoint y: 171, endPoint x: 885, endPoint y: 420, distance: 249.7
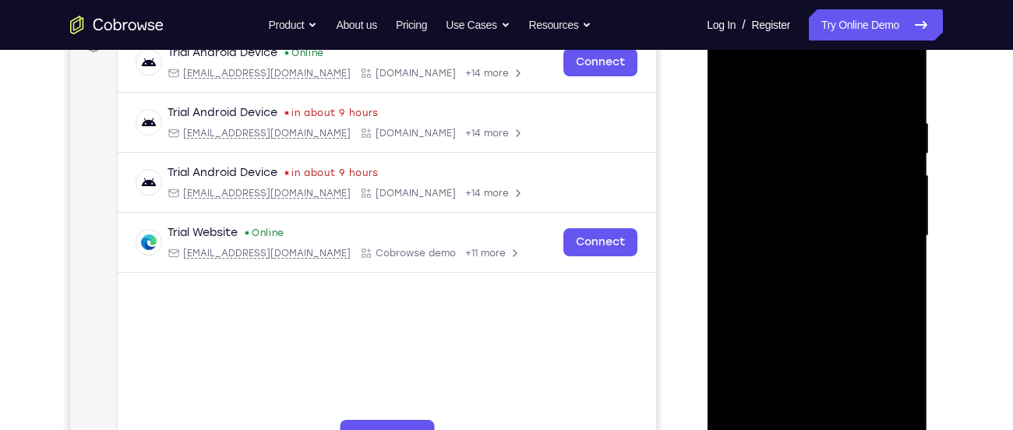
click at [885, 420] on div at bounding box center [817, 236] width 196 height 436
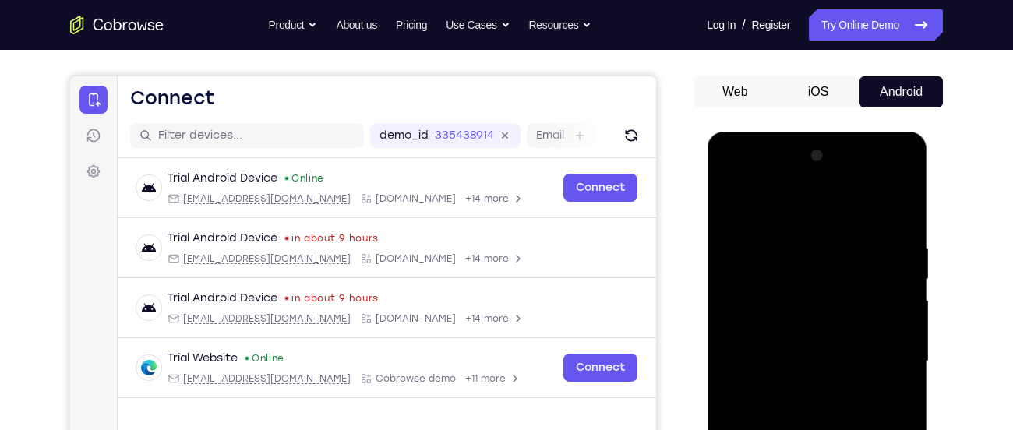
scroll to position [125, 0]
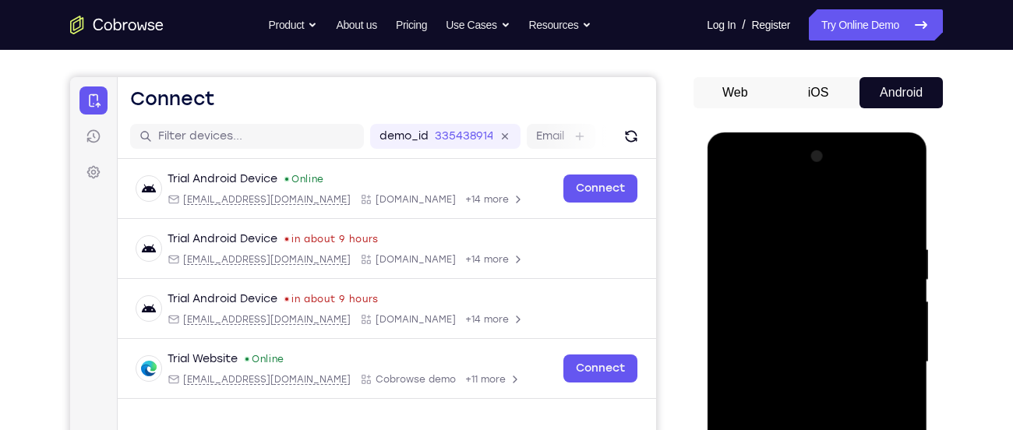
click at [728, 208] on div at bounding box center [817, 362] width 196 height 436
click at [798, 230] on div at bounding box center [817, 362] width 196 height 436
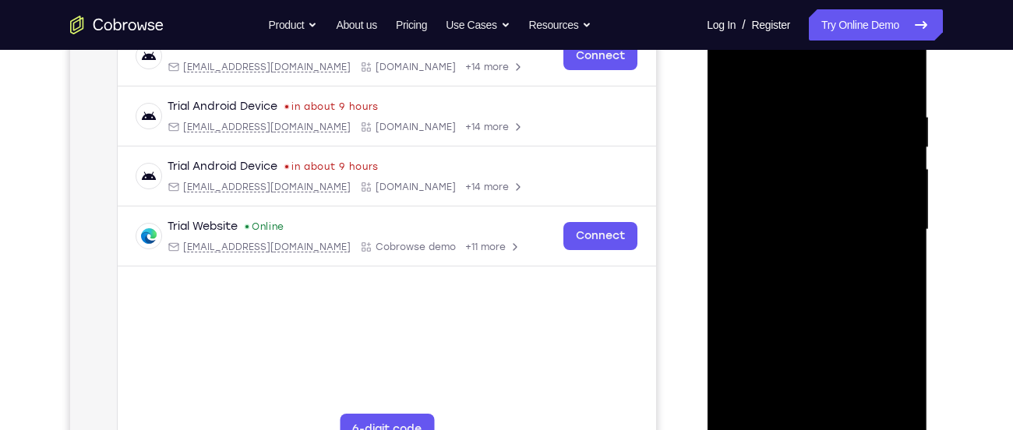
scroll to position [259, 0]
drag, startPoint x: 800, startPoint y: 270, endPoint x: 824, endPoint y: 88, distance: 183.2
click at [824, 88] on div at bounding box center [817, 229] width 196 height 436
drag, startPoint x: 811, startPoint y: 252, endPoint x: 836, endPoint y: 52, distance: 201.0
click at [836, 52] on div at bounding box center [817, 229] width 196 height 436
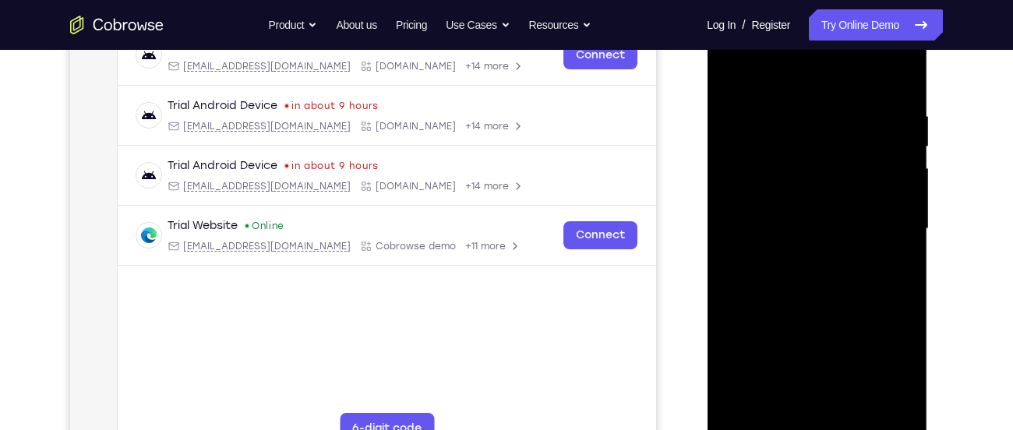
drag, startPoint x: 812, startPoint y: 242, endPoint x: 828, endPoint y: 48, distance: 195.5
click at [828, 48] on div at bounding box center [817, 229] width 196 height 436
drag, startPoint x: 829, startPoint y: 258, endPoint x: 850, endPoint y: 43, distance: 216.1
click at [850, 43] on div at bounding box center [817, 229] width 196 height 436
drag, startPoint x: 850, startPoint y: 285, endPoint x: 882, endPoint y: 45, distance: 242.2
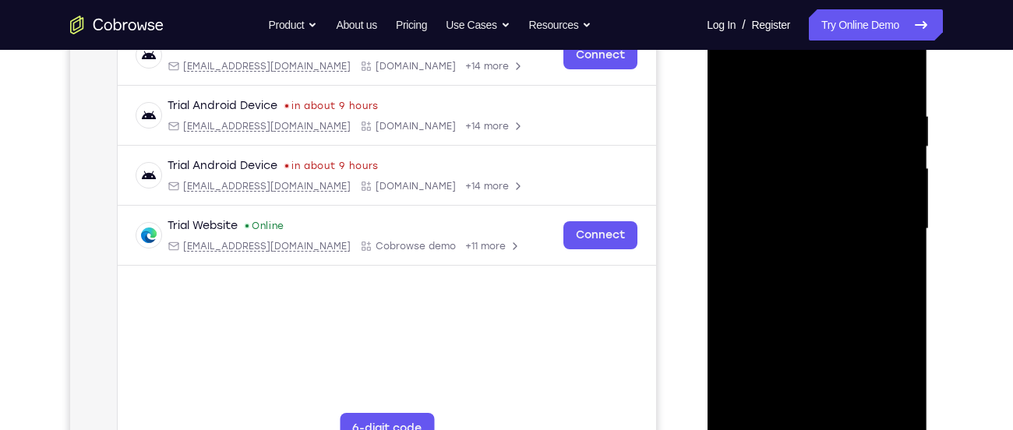
click at [882, 45] on div at bounding box center [817, 229] width 196 height 436
drag, startPoint x: 754, startPoint y: 147, endPoint x: 770, endPoint y: 260, distance: 114.1
click at [770, 260] on div at bounding box center [817, 229] width 196 height 436
drag, startPoint x: 746, startPoint y: 274, endPoint x: 811, endPoint y: 197, distance: 100.7
click at [811, 197] on div at bounding box center [817, 229] width 196 height 436
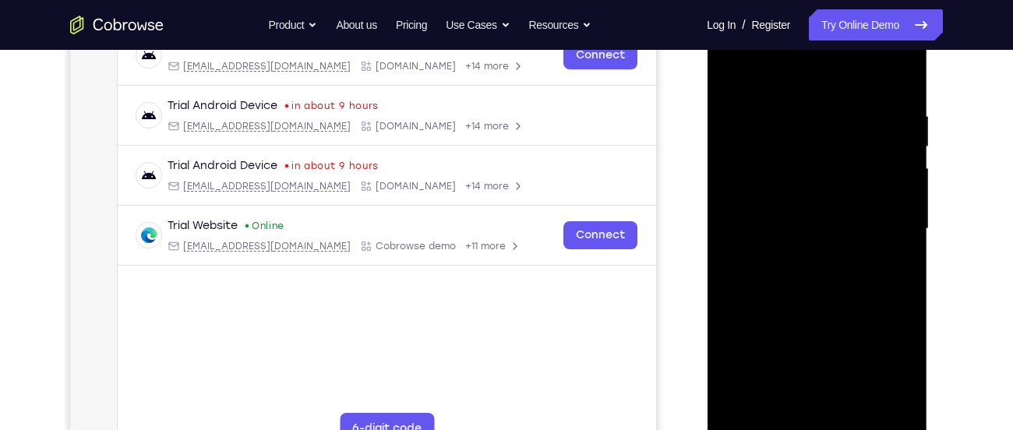
click at [811, 197] on div at bounding box center [817, 229] width 196 height 436
drag, startPoint x: 795, startPoint y: 333, endPoint x: 825, endPoint y: 173, distance: 162.6
click at [825, 173] on div at bounding box center [817, 229] width 196 height 436
drag, startPoint x: 825, startPoint y: 173, endPoint x: 849, endPoint y: 411, distance: 238.9
click at [849, 411] on div at bounding box center [817, 229] width 196 height 436
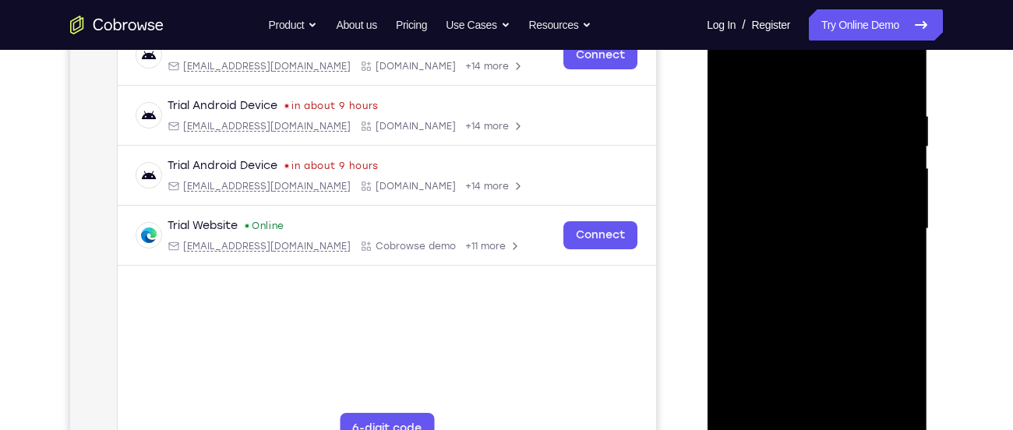
drag, startPoint x: 814, startPoint y: 172, endPoint x: 831, endPoint y: 315, distance: 143.7
click at [831, 315] on div at bounding box center [817, 229] width 196 height 436
drag, startPoint x: 829, startPoint y: 181, endPoint x: 843, endPoint y: 315, distance: 134.8
click at [843, 315] on div at bounding box center [817, 229] width 196 height 436
drag, startPoint x: 836, startPoint y: 193, endPoint x: 873, endPoint y: 403, distance: 213.7
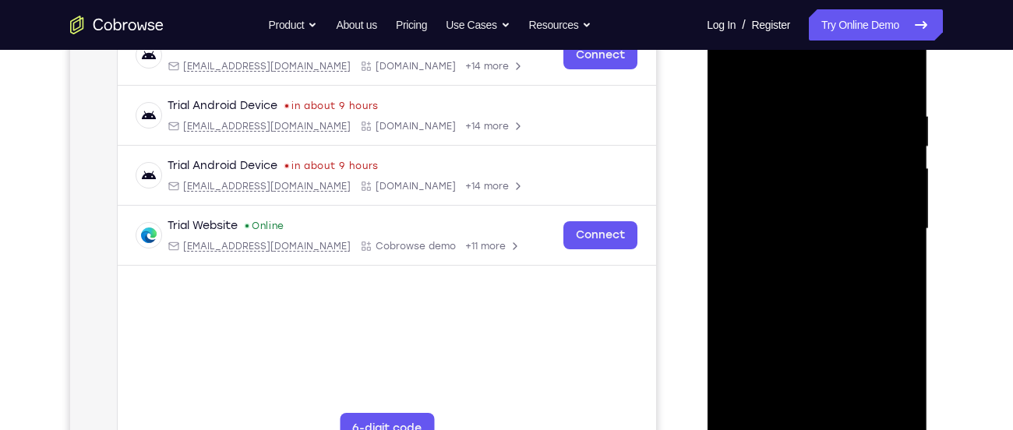
click at [873, 403] on div at bounding box center [817, 229] width 196 height 436
drag, startPoint x: 816, startPoint y: 183, endPoint x: 889, endPoint y: 467, distance: 292.8
click at [889, 429] on html "Online web based iOS Simulators and Android Emulators. Run iPhone, iPad, Mobile…" at bounding box center [818, 233] width 222 height 468
click at [736, 76] on div at bounding box center [817, 229] width 196 height 436
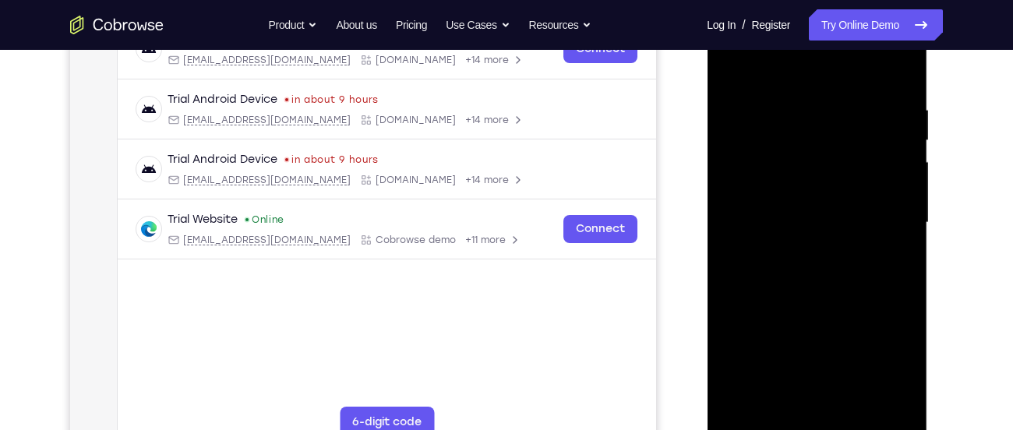
scroll to position [266, 0]
click at [731, 63] on div at bounding box center [817, 222] width 196 height 436
drag, startPoint x: 820, startPoint y: 301, endPoint x: 832, endPoint y: 111, distance: 190.5
click at [832, 111] on div at bounding box center [817, 222] width 196 height 436
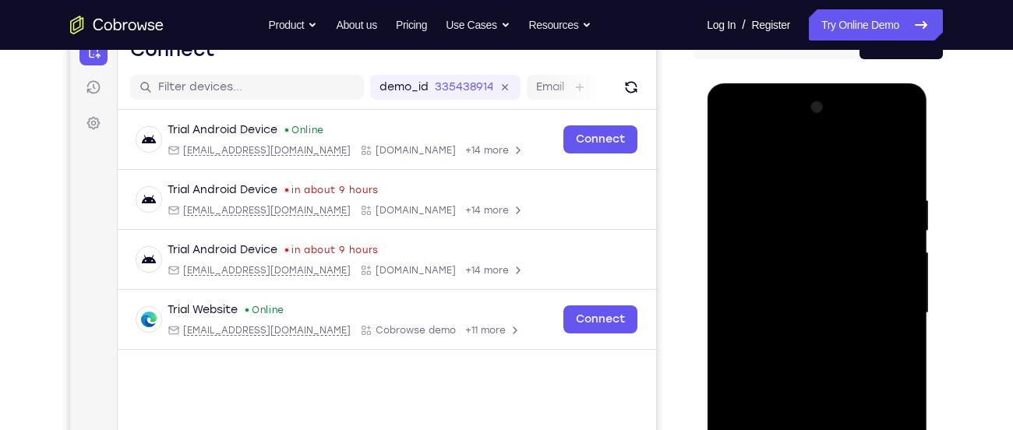
scroll to position [173, 0]
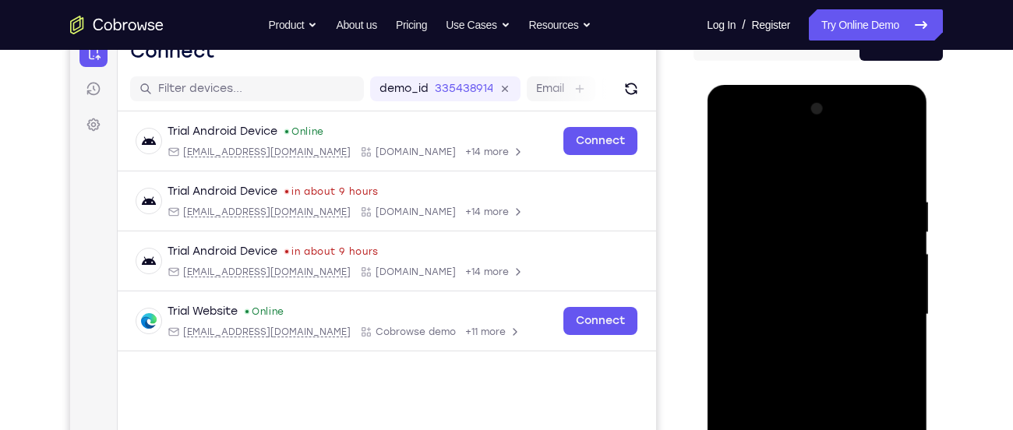
drag, startPoint x: 829, startPoint y: 330, endPoint x: 948, endPoint y: 467, distance: 181.2
click at [929, 429] on html "Online web based iOS Simulators and Android Emulators. Run iPhone, iPad, Mobile…" at bounding box center [818, 319] width 222 height 468
click at [882, 154] on div at bounding box center [817, 315] width 196 height 436
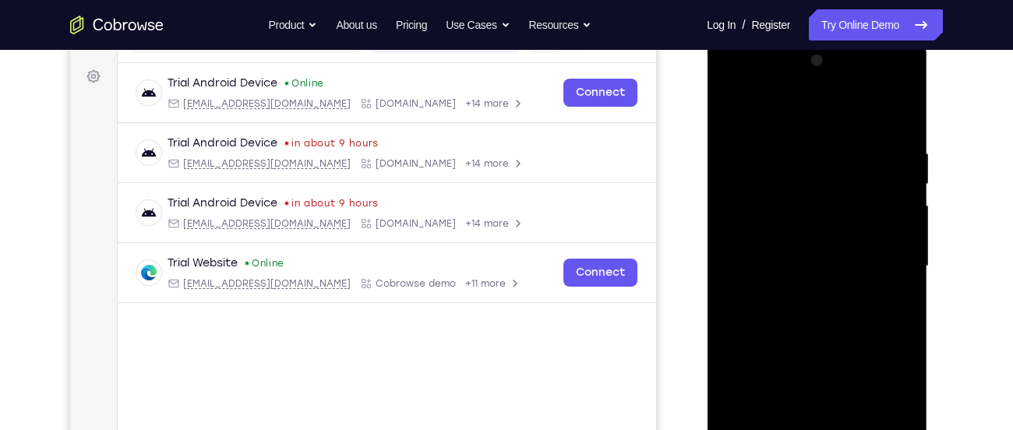
scroll to position [235, 0]
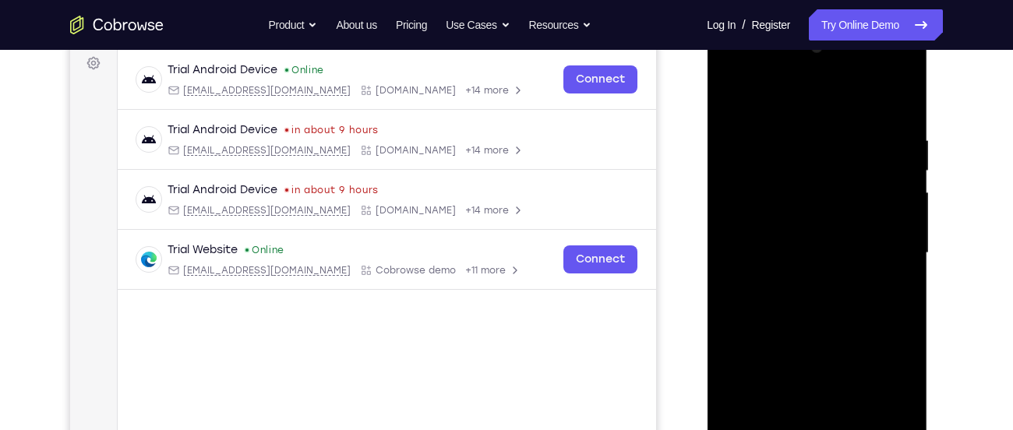
drag, startPoint x: 837, startPoint y: 329, endPoint x: 843, endPoint y: 186, distance: 142.8
click at [843, 186] on div at bounding box center [817, 253] width 196 height 436
drag, startPoint x: 845, startPoint y: 322, endPoint x: 847, endPoint y: 176, distance: 145.8
click at [847, 176] on div at bounding box center [817, 253] width 196 height 436
drag, startPoint x: 866, startPoint y: 227, endPoint x: 710, endPoint y: 260, distance: 159.3
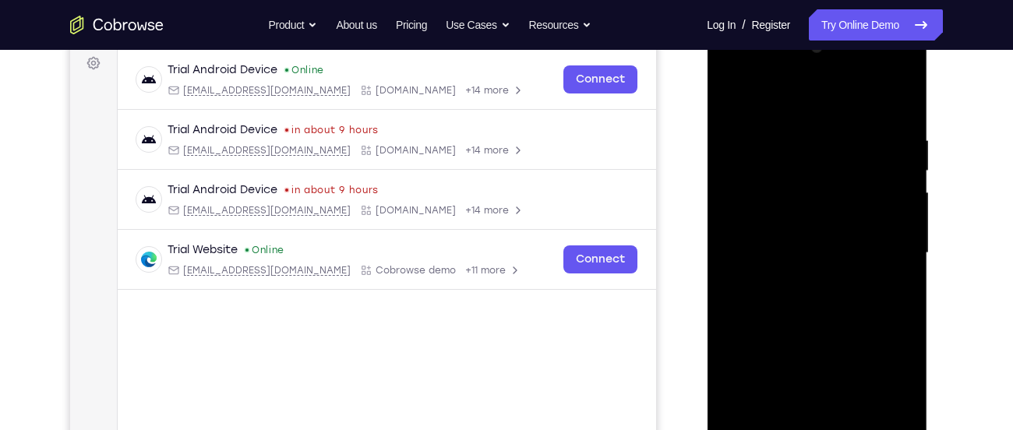
click at [710, 260] on div at bounding box center [817, 255] width 221 height 465
drag, startPoint x: 863, startPoint y: 259, endPoint x: 675, endPoint y: 304, distance: 193.2
click at [707, 304] on html "Online web based iOS Simulators and Android Emulators. Run iPhone, iPad, Mobile…" at bounding box center [818, 257] width 222 height 468
drag, startPoint x: 813, startPoint y: 285, endPoint x: 671, endPoint y: 319, distance: 145.8
click at [707, 319] on html "Online web based iOS Simulators and Android Emulators. Run iPhone, iPad, Mobile…" at bounding box center [818, 257] width 222 height 468
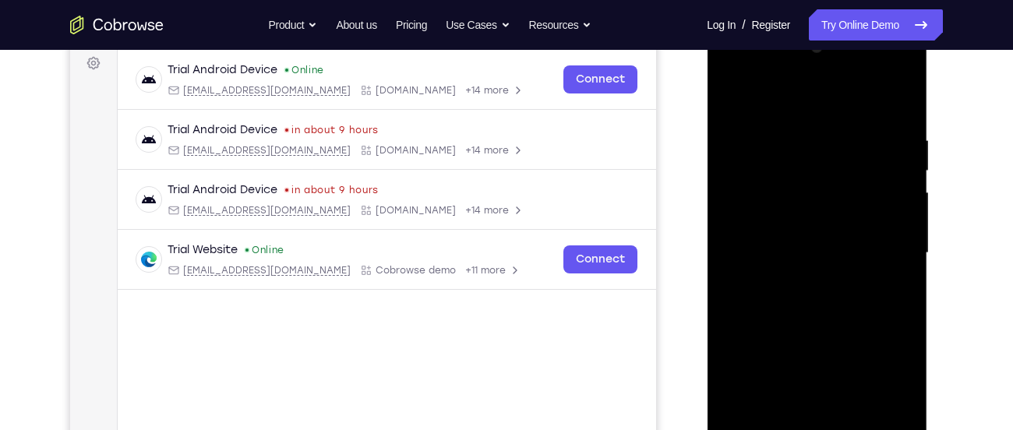
drag, startPoint x: 797, startPoint y: 254, endPoint x: 672, endPoint y: 272, distance: 126.8
click at [707, 272] on html "Online web based iOS Simulators and Android Emulators. Run iPhone, iPad, Mobile…" at bounding box center [818, 257] width 222 height 468
drag, startPoint x: 841, startPoint y: 246, endPoint x: 683, endPoint y: 260, distance: 158.8
click at [707, 260] on html "Online web based iOS Simulators and Android Emulators. Run iPhone, iPad, Mobile…" at bounding box center [818, 257] width 222 height 468
drag, startPoint x: 861, startPoint y: 221, endPoint x: 688, endPoint y: 246, distance: 174.8
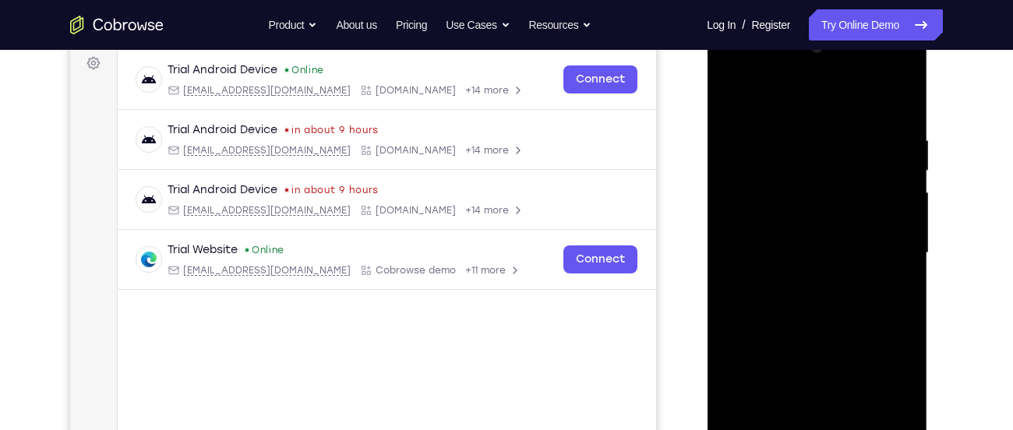
click at [707, 246] on html "Online web based iOS Simulators and Android Emulators. Run iPhone, iPad, Mobile…" at bounding box center [818, 257] width 222 height 468
drag, startPoint x: 857, startPoint y: 255, endPoint x: 668, endPoint y: 291, distance: 192.0
click at [707, 291] on html "Online web based iOS Simulators and Android Emulators. Run iPhone, iPad, Mobile…" at bounding box center [818, 257] width 222 height 468
drag, startPoint x: 817, startPoint y: 274, endPoint x: 709, endPoint y: 294, distance: 109.5
click at [709, 294] on div at bounding box center [817, 255] width 221 height 465
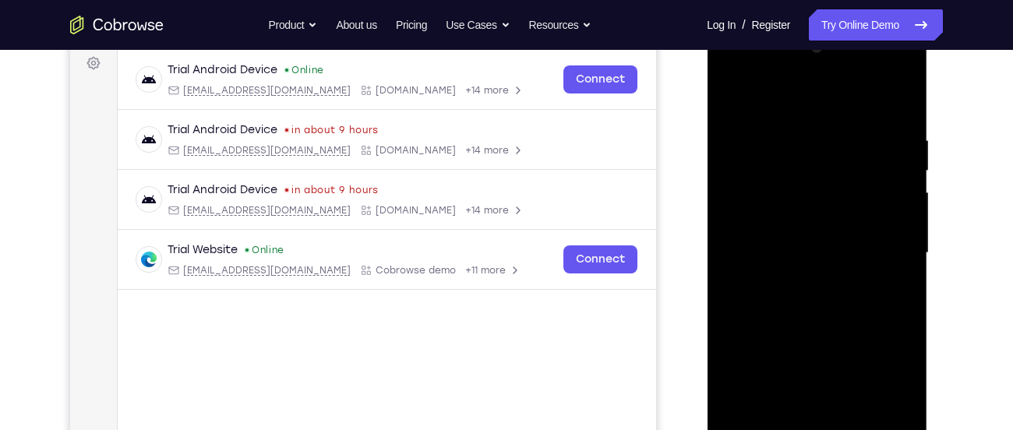
drag, startPoint x: 860, startPoint y: 247, endPoint x: 710, endPoint y: 250, distance: 150.5
click at [710, 250] on div at bounding box center [817, 255] width 221 height 465
drag, startPoint x: 856, startPoint y: 236, endPoint x: 681, endPoint y: 238, distance: 174.6
click at [707, 238] on html "Online web based iOS Simulators and Android Emulators. Run iPhone, iPad, Mobile…" at bounding box center [818, 257] width 222 height 468
drag, startPoint x: 811, startPoint y: 220, endPoint x: 638, endPoint y: 234, distance: 173.6
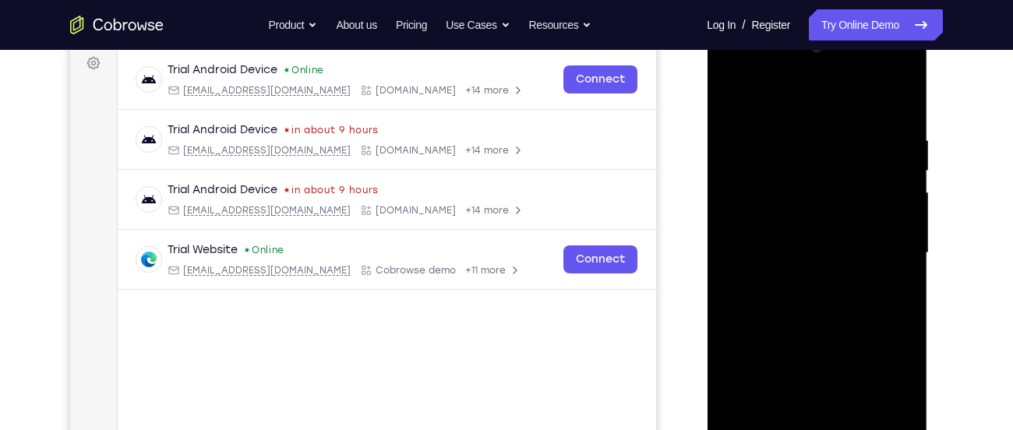
click at [707, 234] on html "Online web based iOS Simulators and Android Emulators. Run iPhone, iPad, Mobile…" at bounding box center [818, 257] width 222 height 468
drag, startPoint x: 858, startPoint y: 237, endPoint x: 698, endPoint y: 242, distance: 160.6
click at [707, 242] on html "Online web based iOS Simulators and Android Emulators. Run iPhone, iPad, Mobile…" at bounding box center [818, 257] width 222 height 468
drag, startPoint x: 911, startPoint y: 225, endPoint x: 756, endPoint y: 215, distance: 155.4
click at [756, 215] on div at bounding box center [817, 253] width 196 height 436
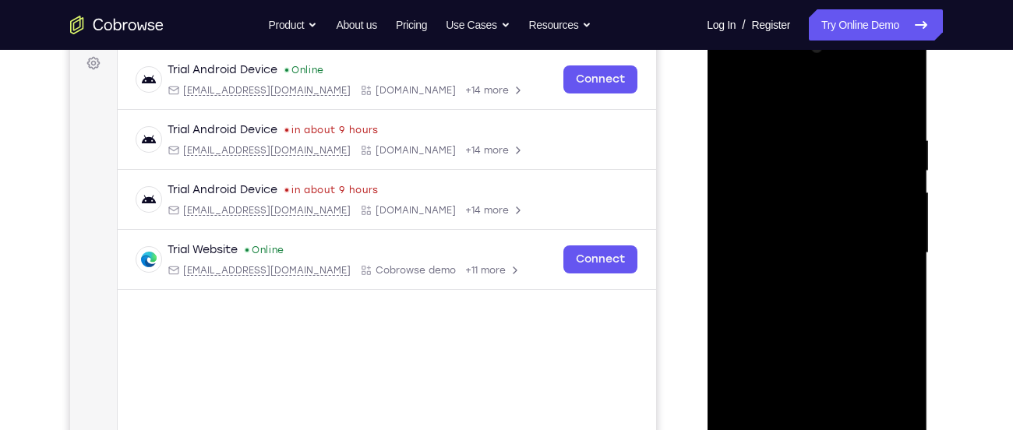
drag, startPoint x: 867, startPoint y: 231, endPoint x: 679, endPoint y: 260, distance: 190.8
click at [707, 260] on html "Online web based iOS Simulators and Android Emulators. Run iPhone, iPad, Mobile…" at bounding box center [818, 257] width 222 height 468
drag, startPoint x: 835, startPoint y: 233, endPoint x: 637, endPoint y: 254, distance: 199.1
click at [707, 254] on html "Online web based iOS Simulators and Android Emulators. Run iPhone, iPad, Mobile…" at bounding box center [818, 257] width 222 height 468
drag, startPoint x: 825, startPoint y: 242, endPoint x: 654, endPoint y: 241, distance: 170.7
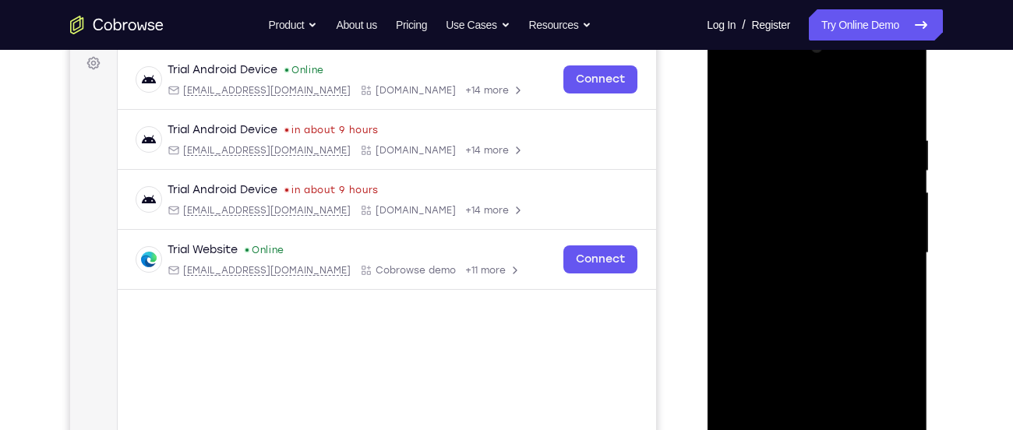
click at [707, 241] on html "Online web based iOS Simulators and Android Emulators. Run iPhone, iPad, Mobile…" at bounding box center [818, 257] width 222 height 468
drag, startPoint x: 879, startPoint y: 253, endPoint x: 746, endPoint y: 264, distance: 133.8
click at [746, 264] on div at bounding box center [817, 253] width 196 height 436
click at [727, 101] on div at bounding box center [817, 253] width 196 height 436
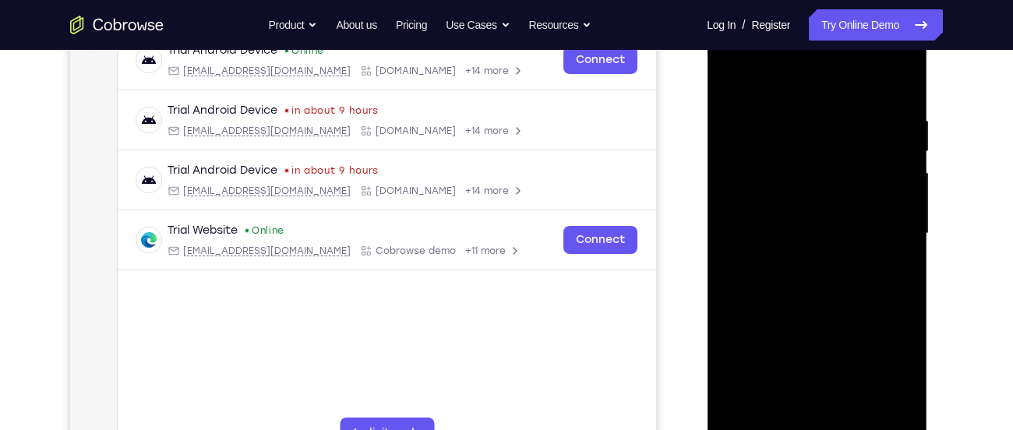
scroll to position [252, 0]
